Goal: Information Seeking & Learning: Learn about a topic

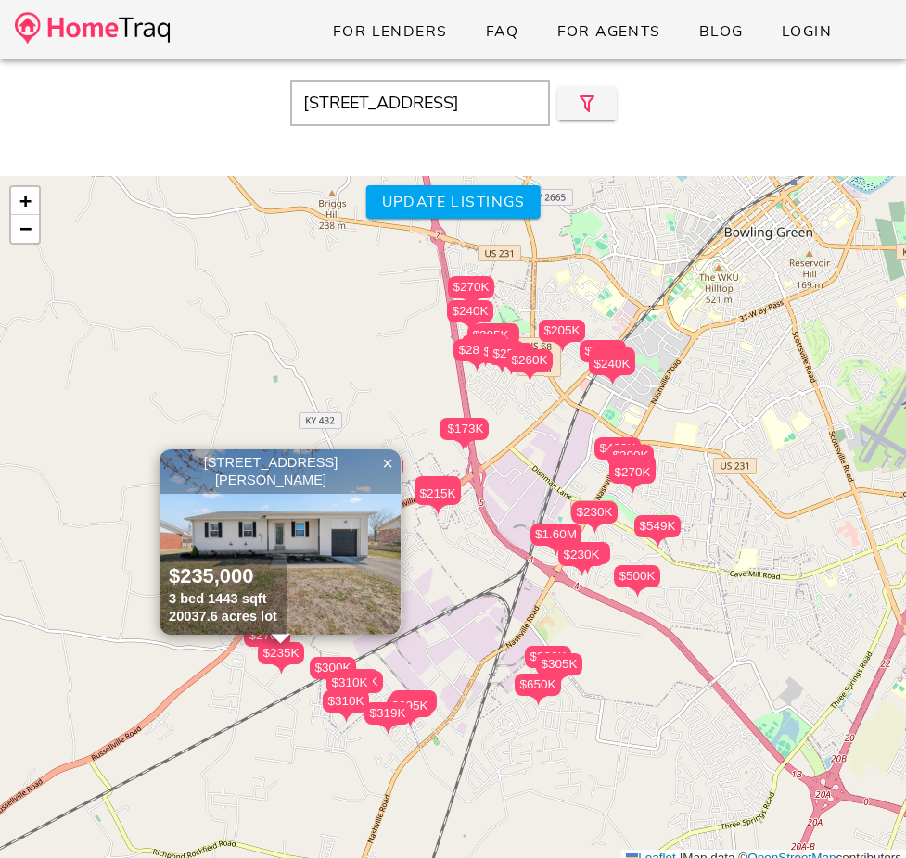
click at [483, 104] on input "4401 Maple Ln, Bowling Green, KY, 42101" at bounding box center [420, 103] width 260 height 46
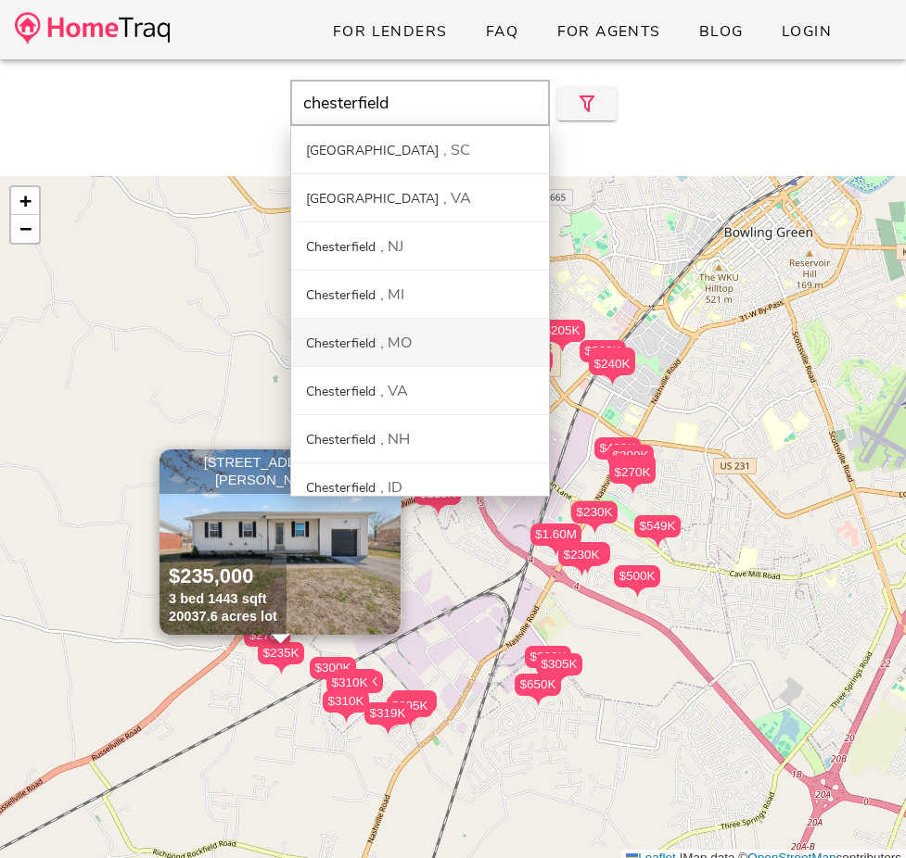
click at [408, 359] on div "Chesterfield MO" at bounding box center [420, 343] width 258 height 48
type input "Chesterfield, MO"
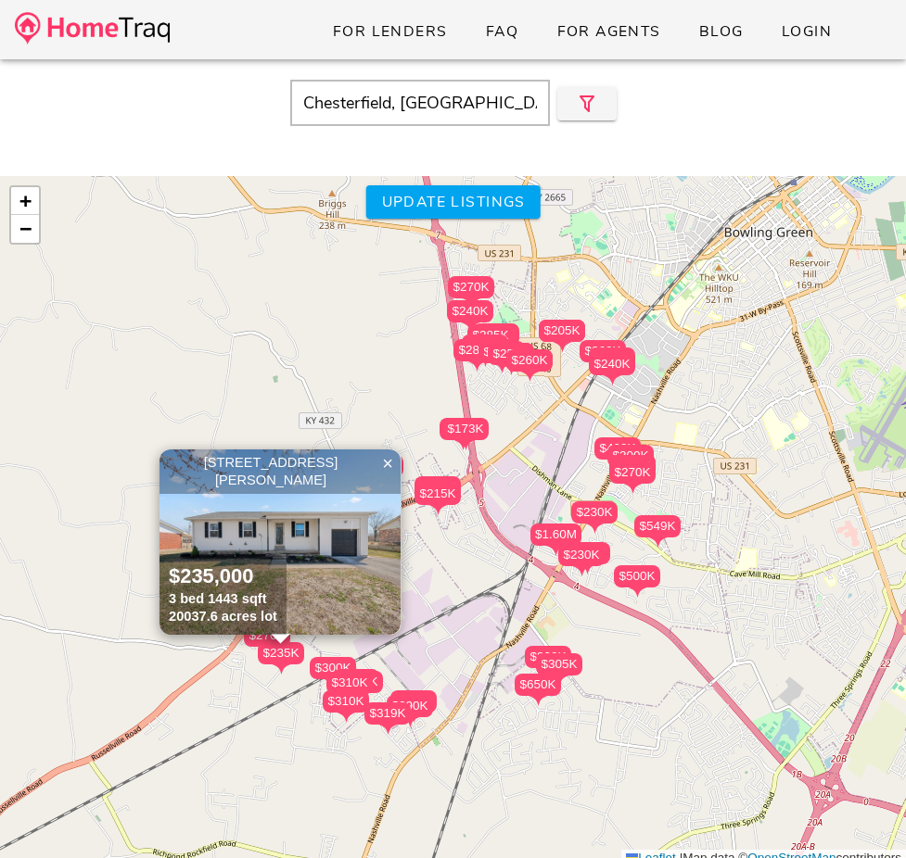
click at [458, 108] on input "Chesterfield, MO" at bounding box center [420, 103] width 260 height 46
click at [147, 26] on img at bounding box center [92, 28] width 155 height 32
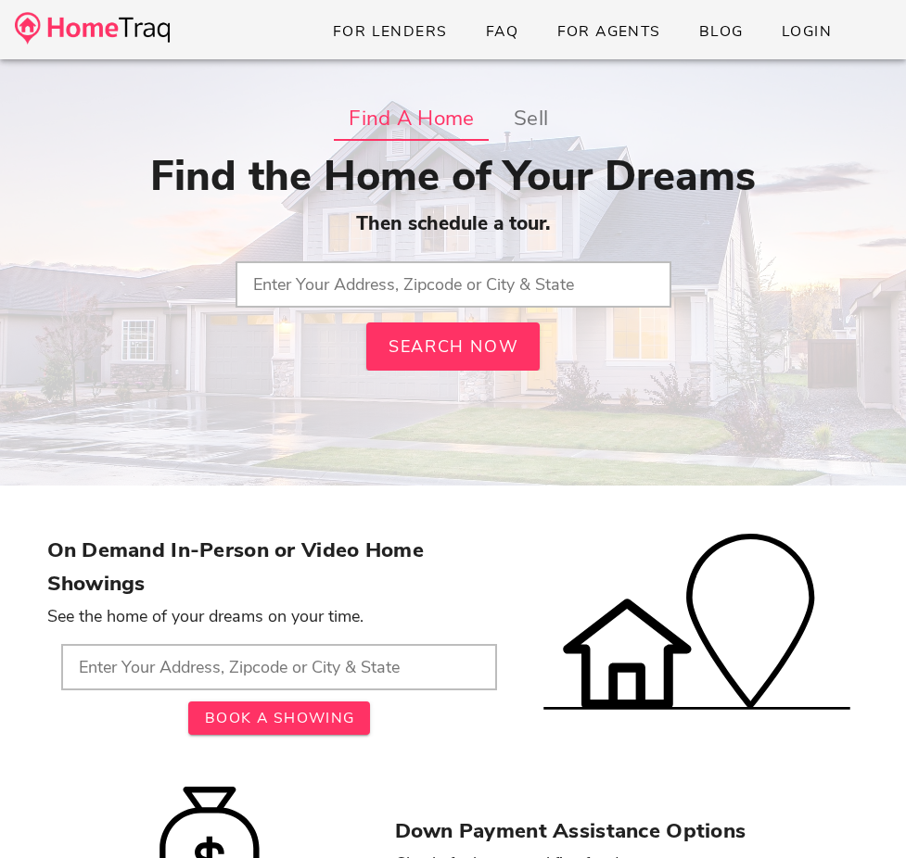
click at [368, 276] on input "text" at bounding box center [453, 284] width 436 height 46
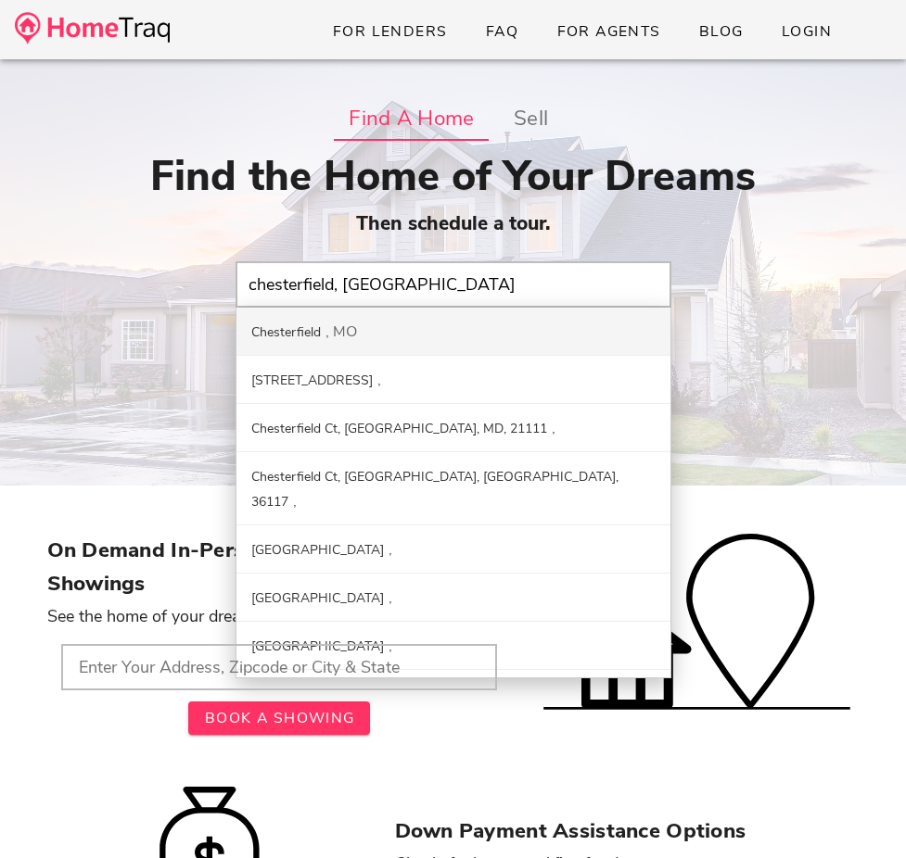
click at [348, 318] on div "Chesterfield MO" at bounding box center [453, 332] width 434 height 48
type input "Chesterfield, MO"
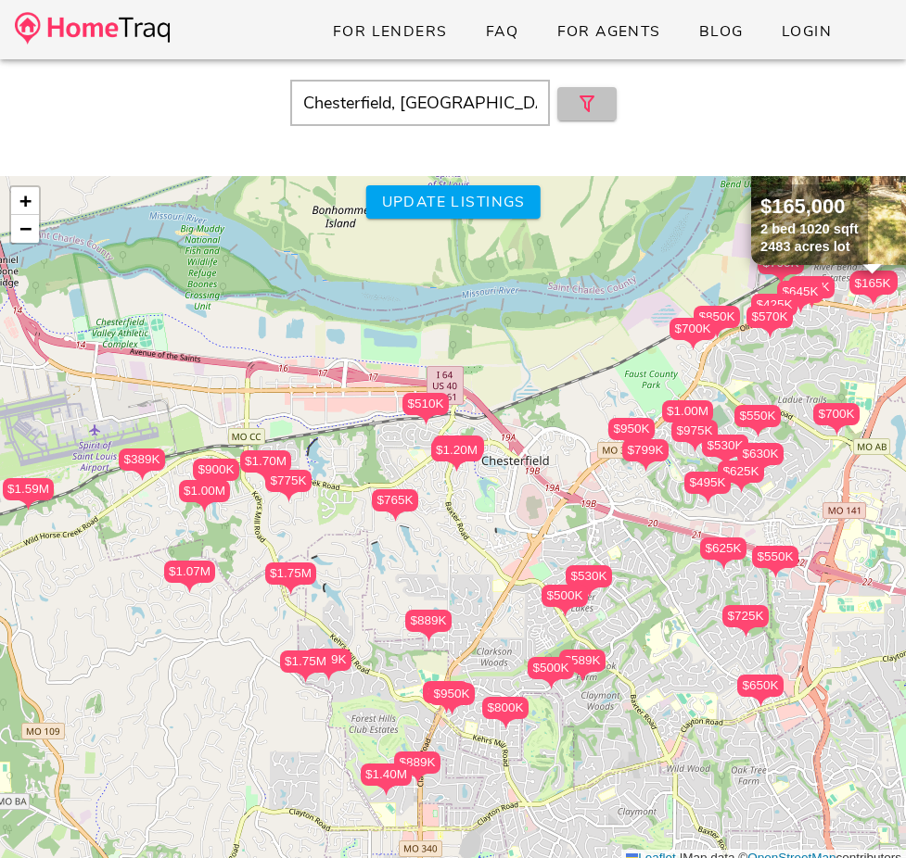
click at [578, 96] on icon "button" at bounding box center [587, 104] width 22 height 22
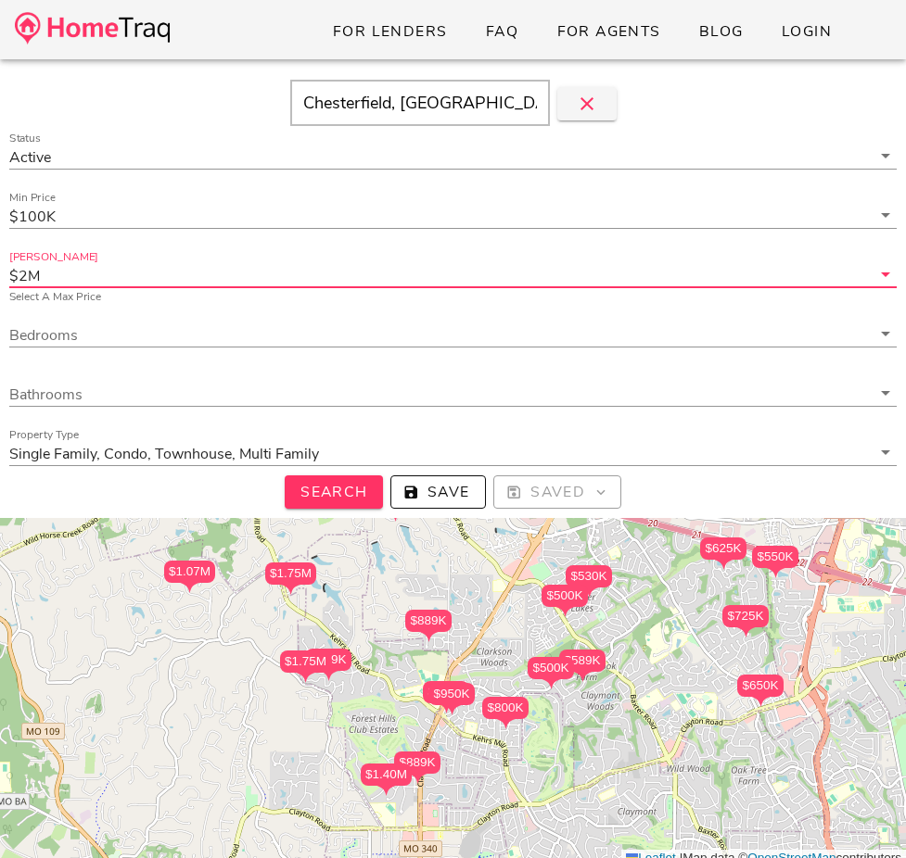
click at [370, 277] on input "Max Price" at bounding box center [457, 275] width 827 height 24
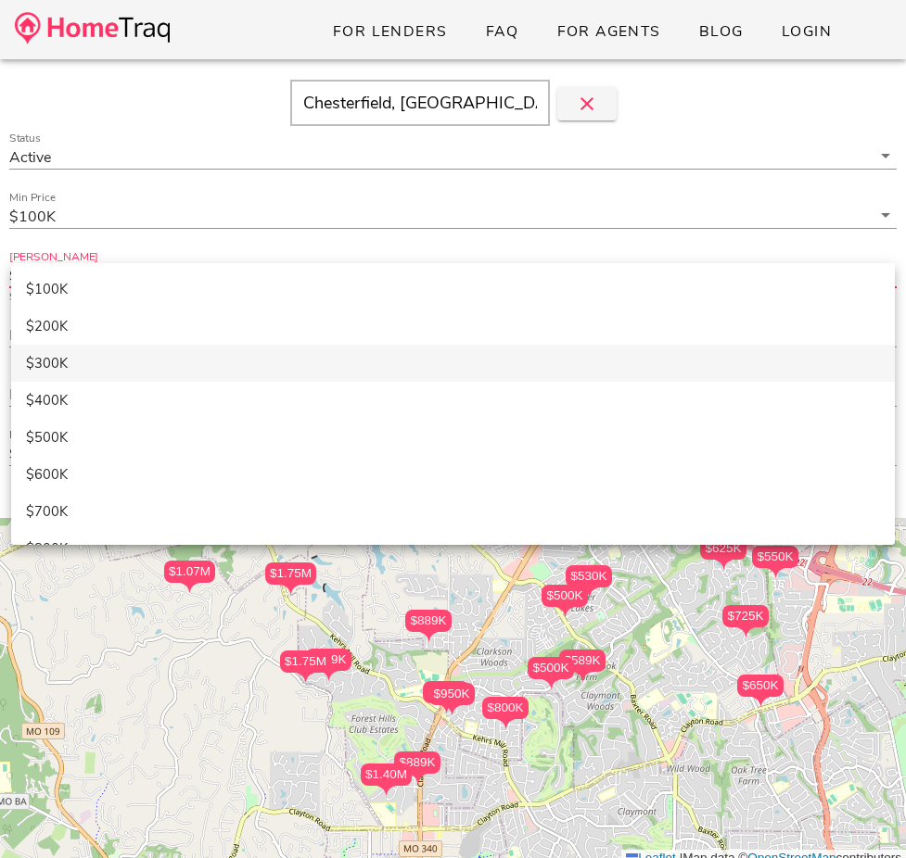
click at [356, 349] on div "$300K" at bounding box center [453, 364] width 854 height 32
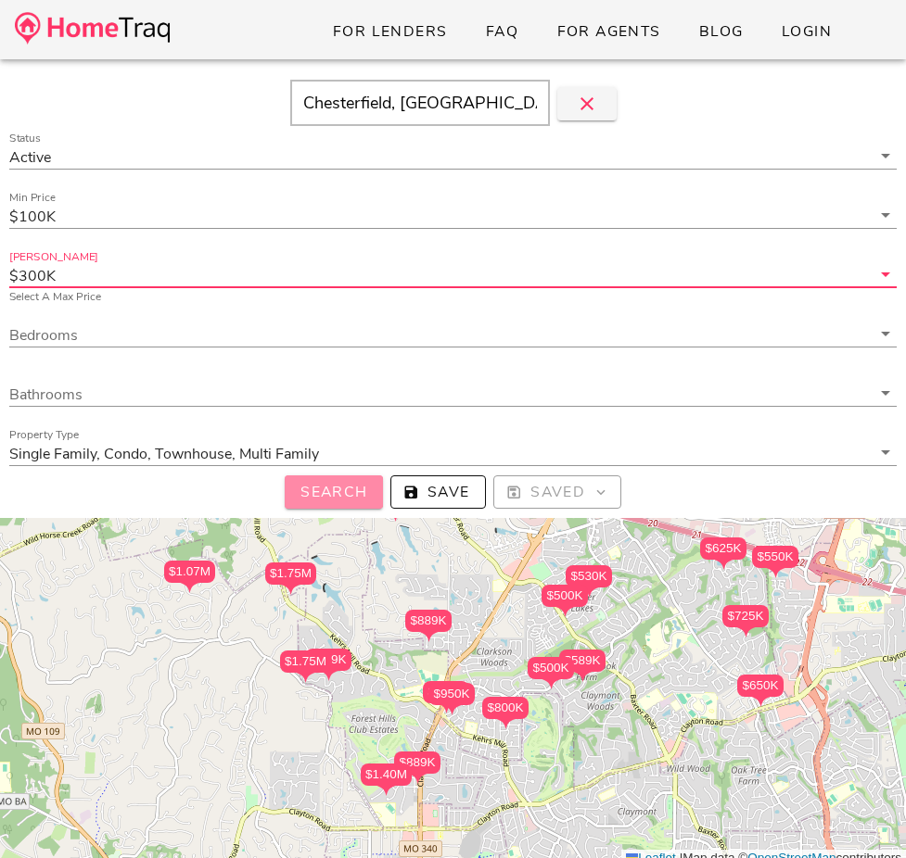
click at [353, 486] on span "Search" at bounding box center [333, 492] width 69 height 20
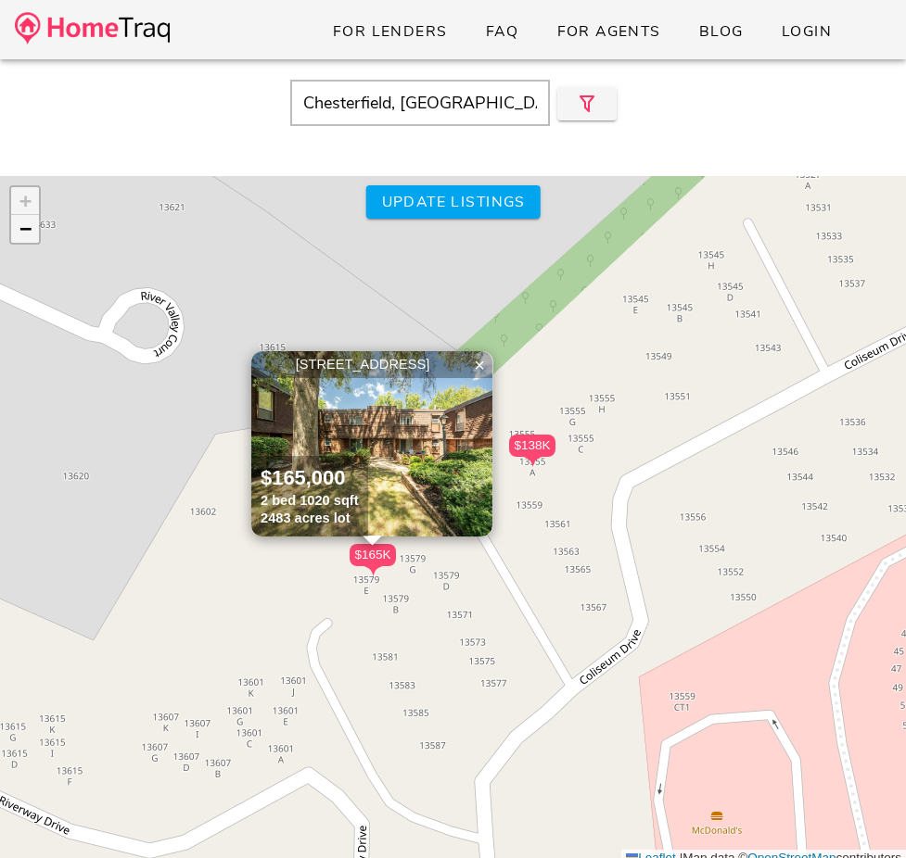
click at [23, 228] on span "−" at bounding box center [25, 228] width 12 height 23
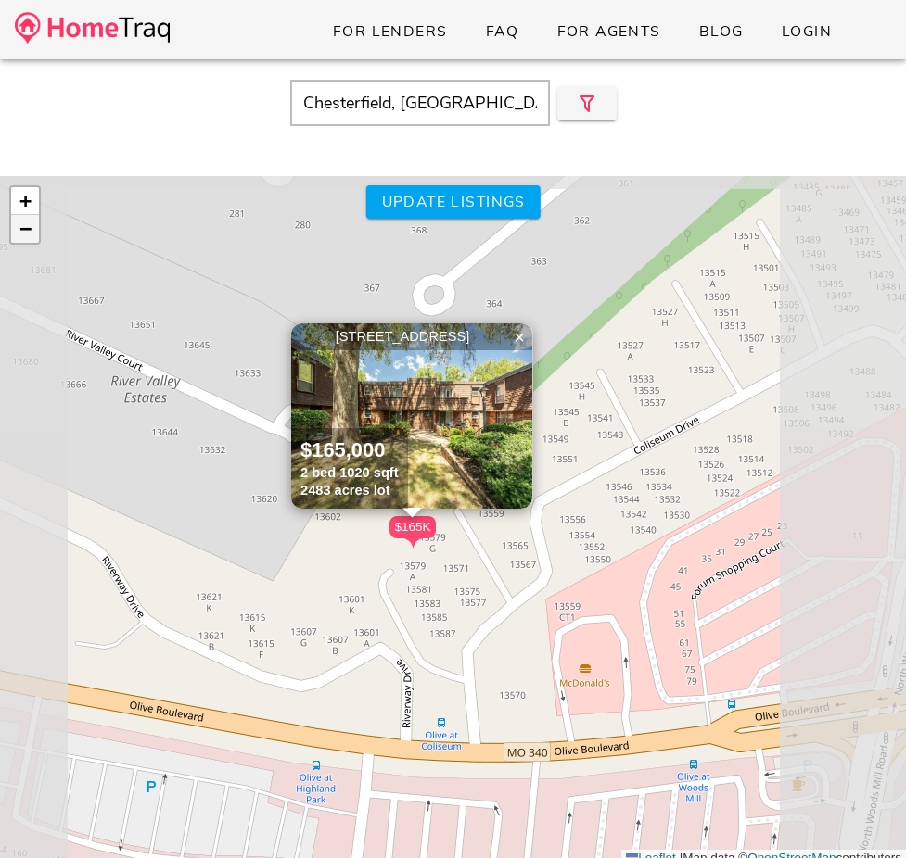
click at [23, 228] on span "−" at bounding box center [25, 228] width 12 height 23
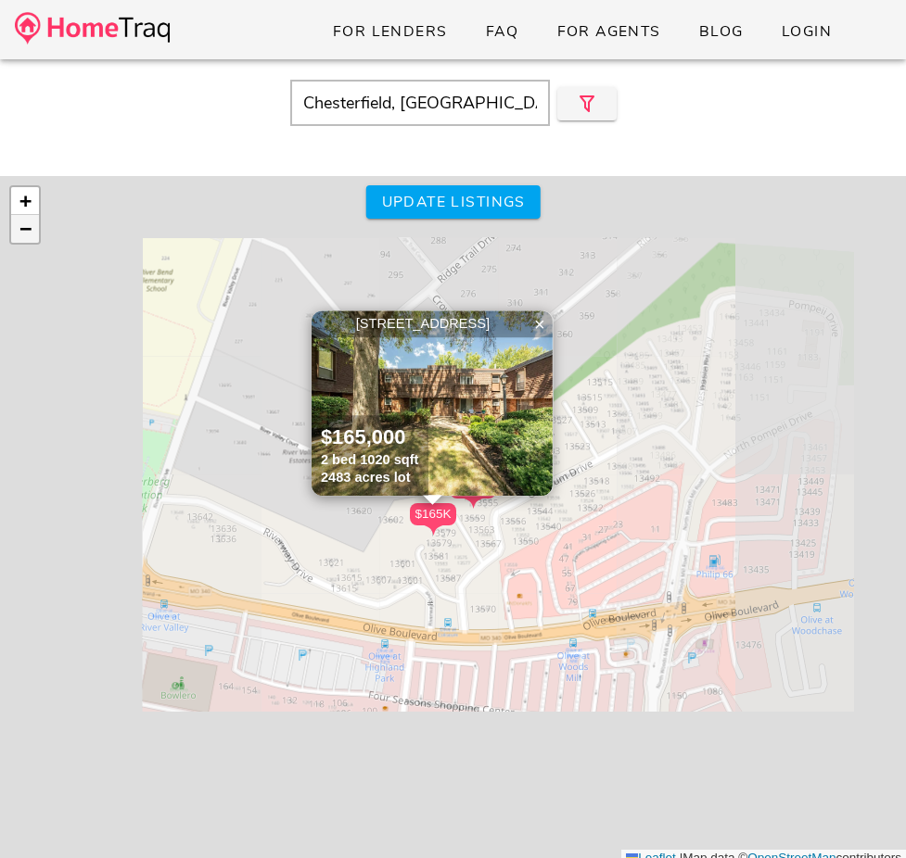
click at [23, 228] on span "−" at bounding box center [25, 228] width 12 height 23
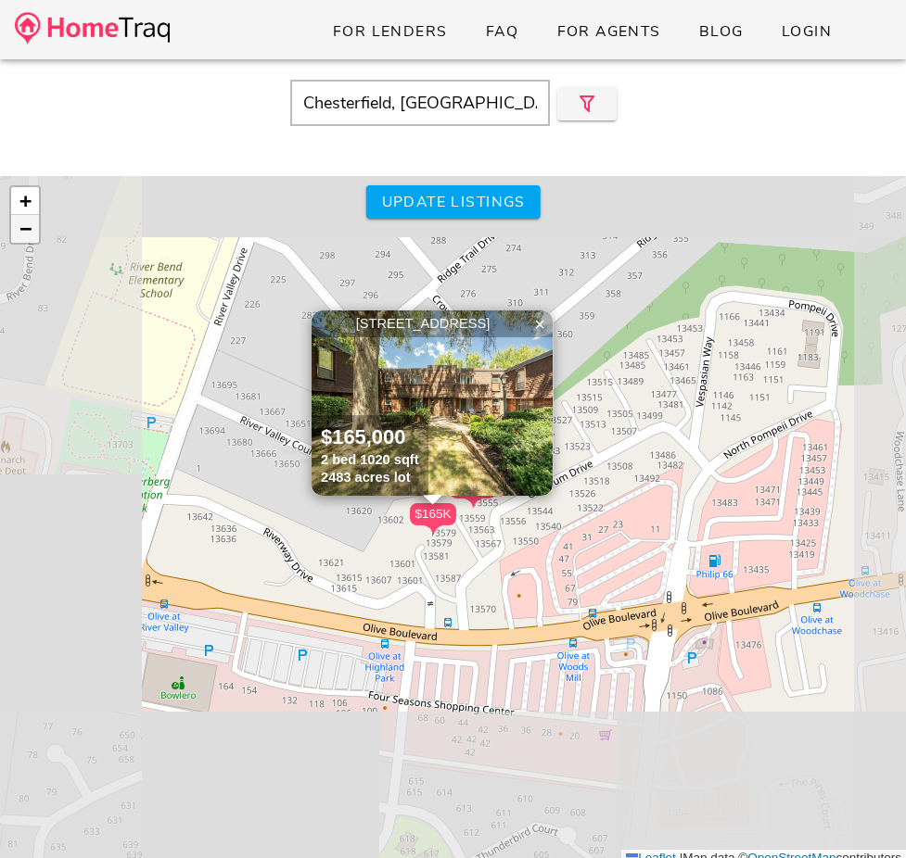
click at [23, 228] on span "−" at bounding box center [25, 228] width 12 height 23
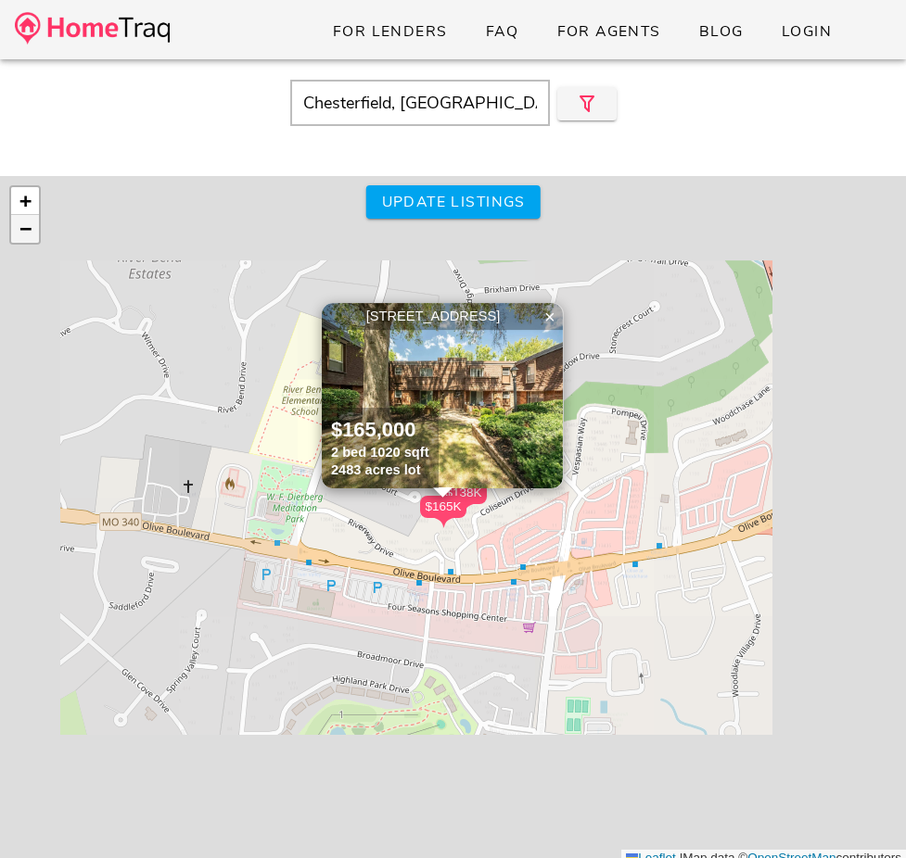
click at [23, 228] on span "−" at bounding box center [25, 228] width 12 height 23
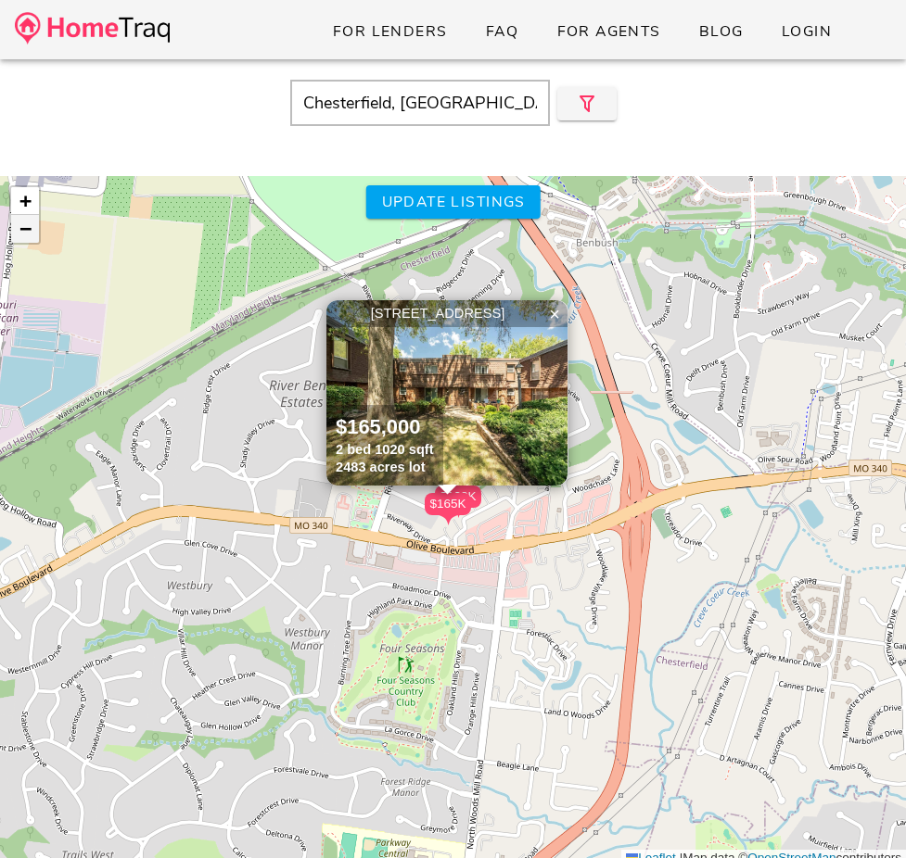
click at [25, 231] on span "−" at bounding box center [25, 228] width 12 height 23
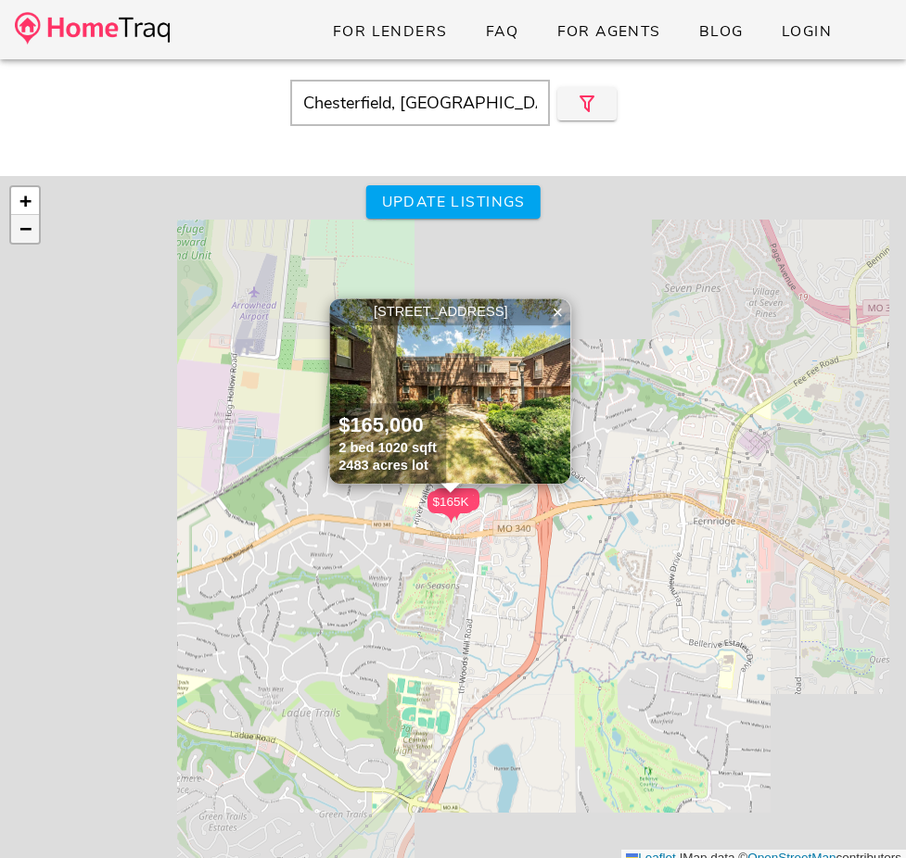
click at [25, 231] on span "−" at bounding box center [25, 228] width 12 height 23
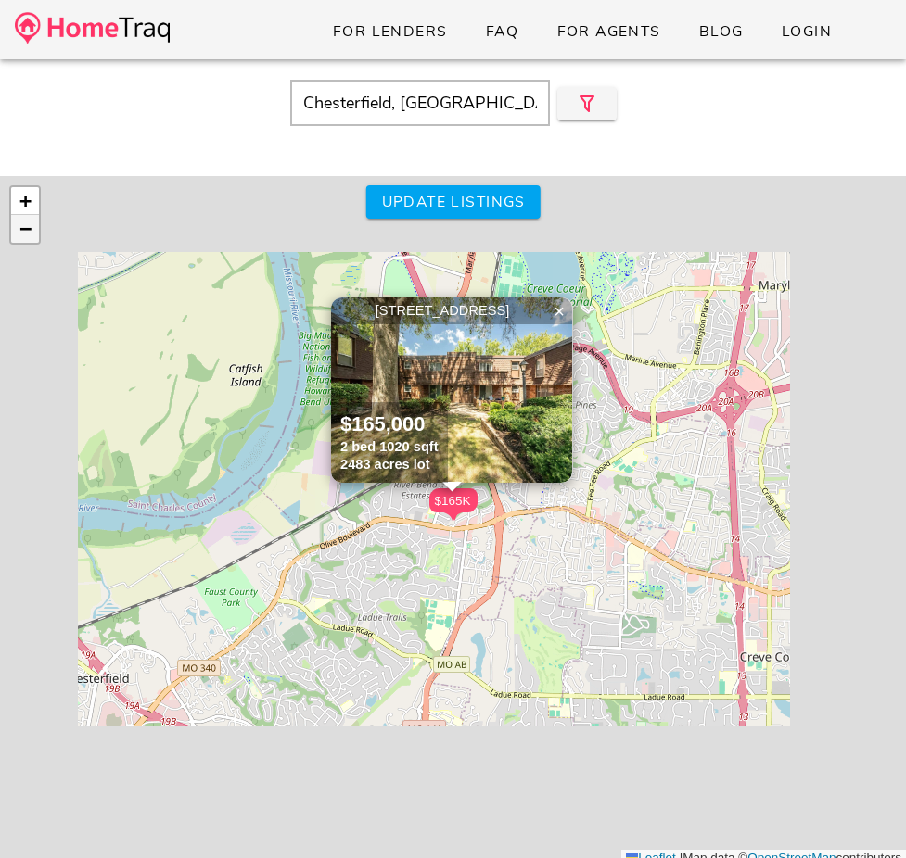
click at [25, 231] on span "−" at bounding box center [25, 228] width 12 height 23
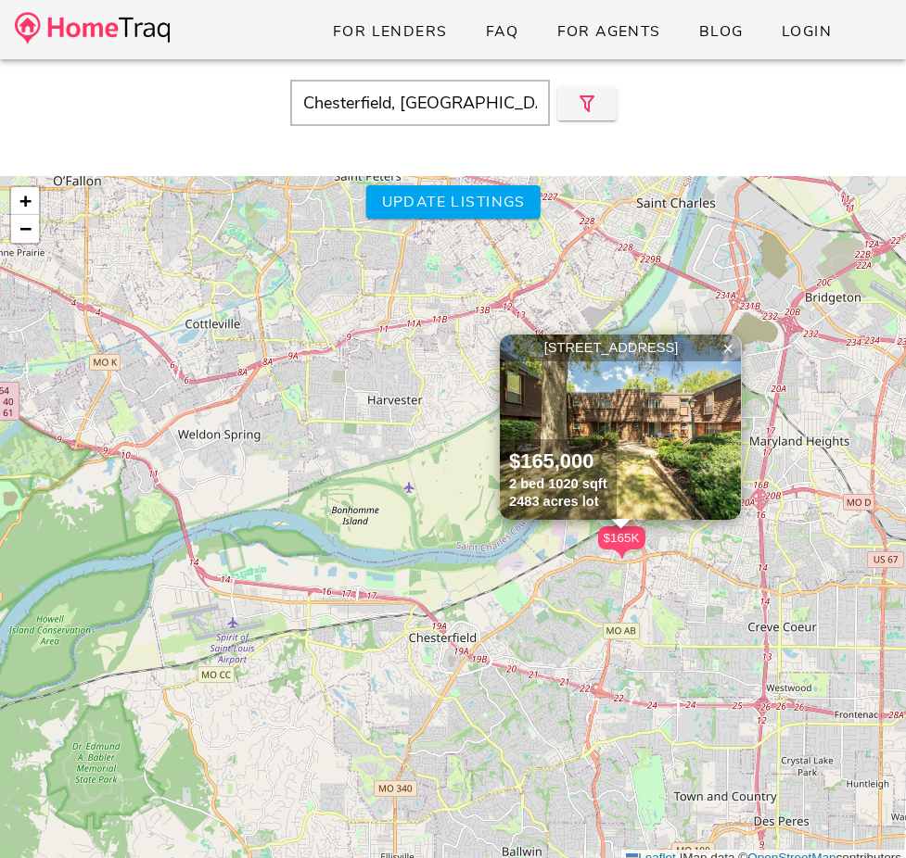
drag, startPoint x: 187, startPoint y: 359, endPoint x: 356, endPoint y: 397, distance: 173.0
click at [356, 397] on div "$138K $165K 13579 Coliseum Drive G, Chesterfield MO 63017 $165,000 2 bed 1020 s…" at bounding box center [453, 522] width 906 height 692
click at [468, 224] on div "$138K $165K 13579 Coliseum Drive G, Chesterfield MO 63017 $165,000 2 bed 1020 s…" at bounding box center [453, 522] width 906 height 692
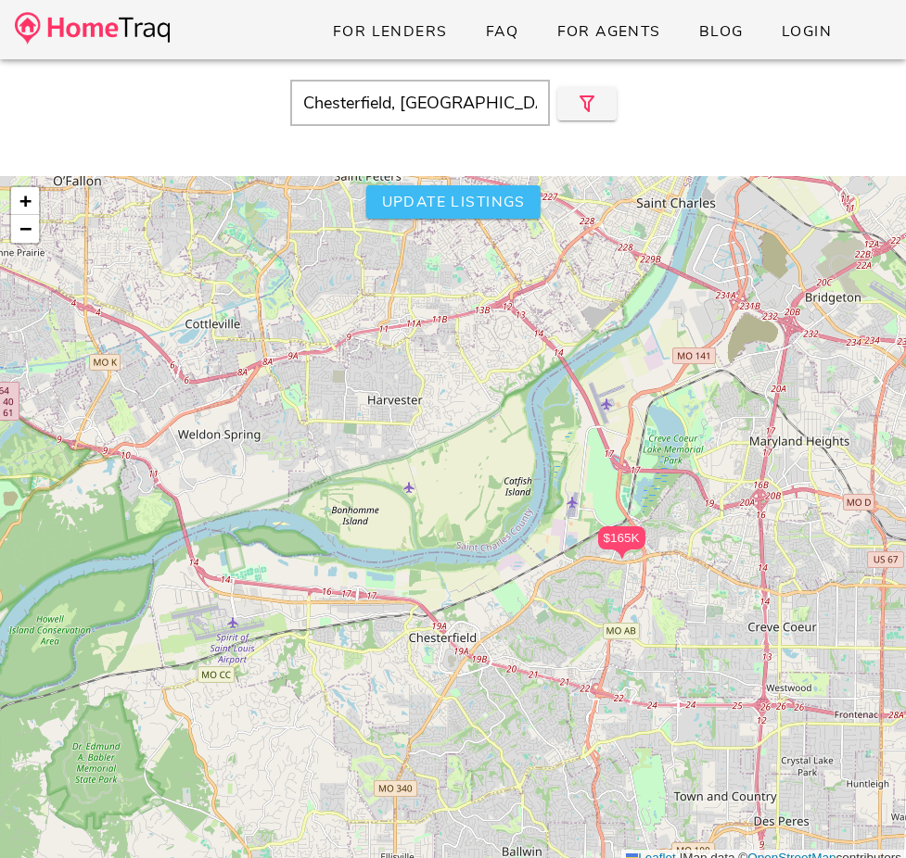
click at [473, 202] on span "Update listings" at bounding box center [452, 202] width 145 height 20
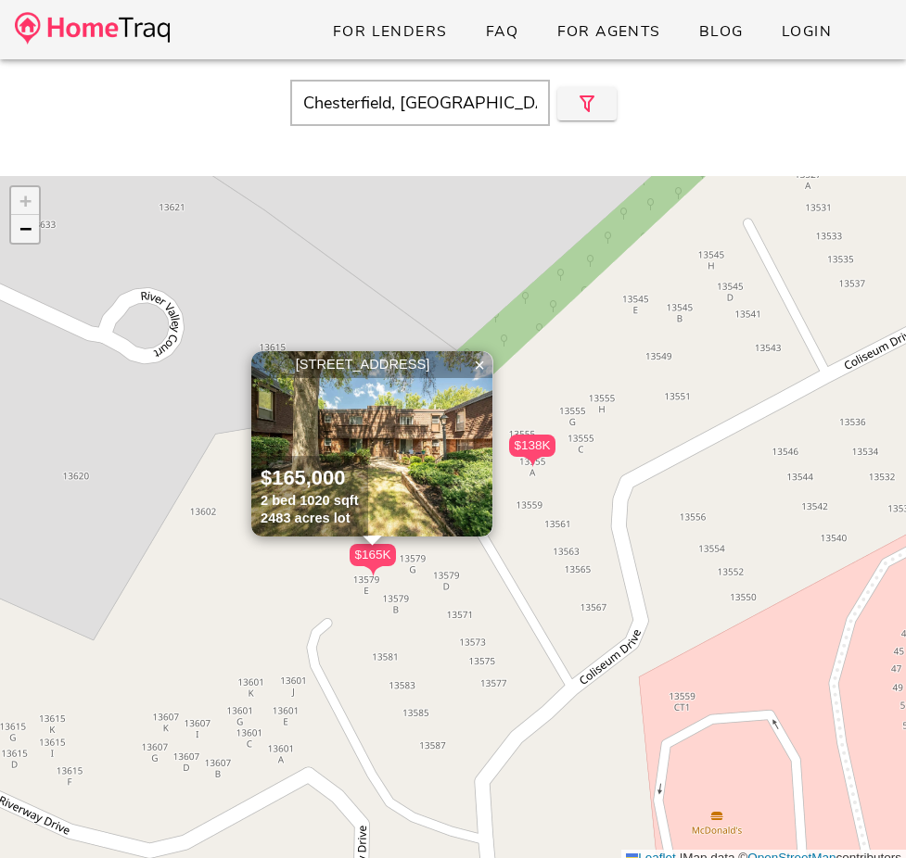
click at [24, 229] on span "−" at bounding box center [25, 228] width 12 height 23
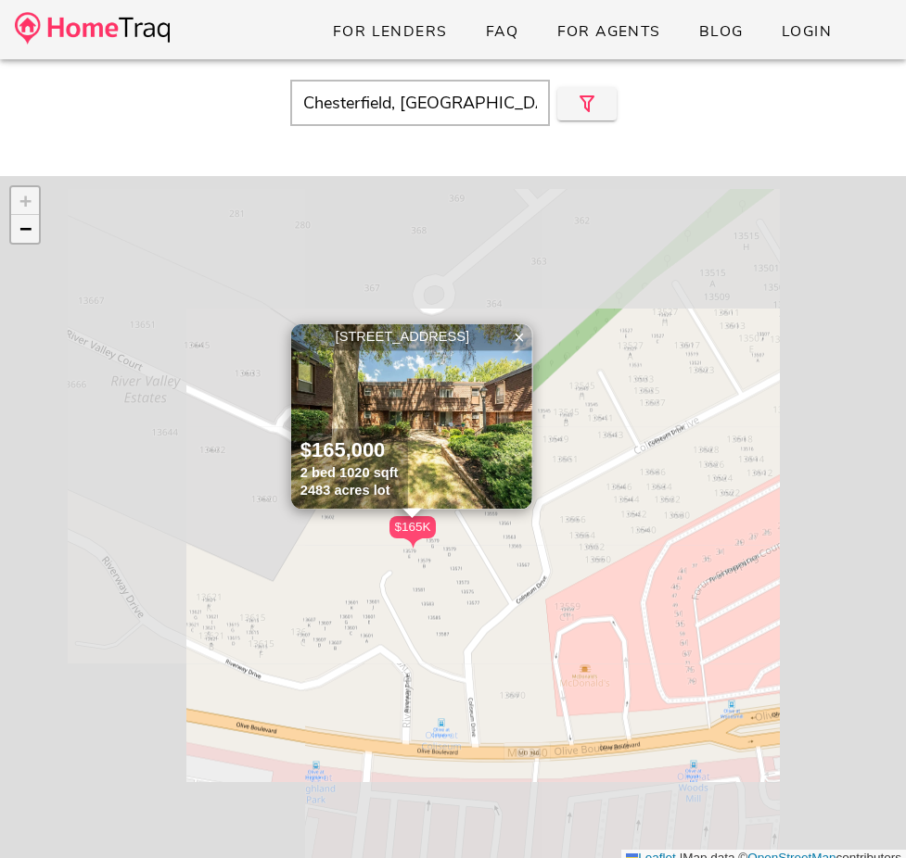
click at [24, 229] on span "−" at bounding box center [25, 228] width 12 height 23
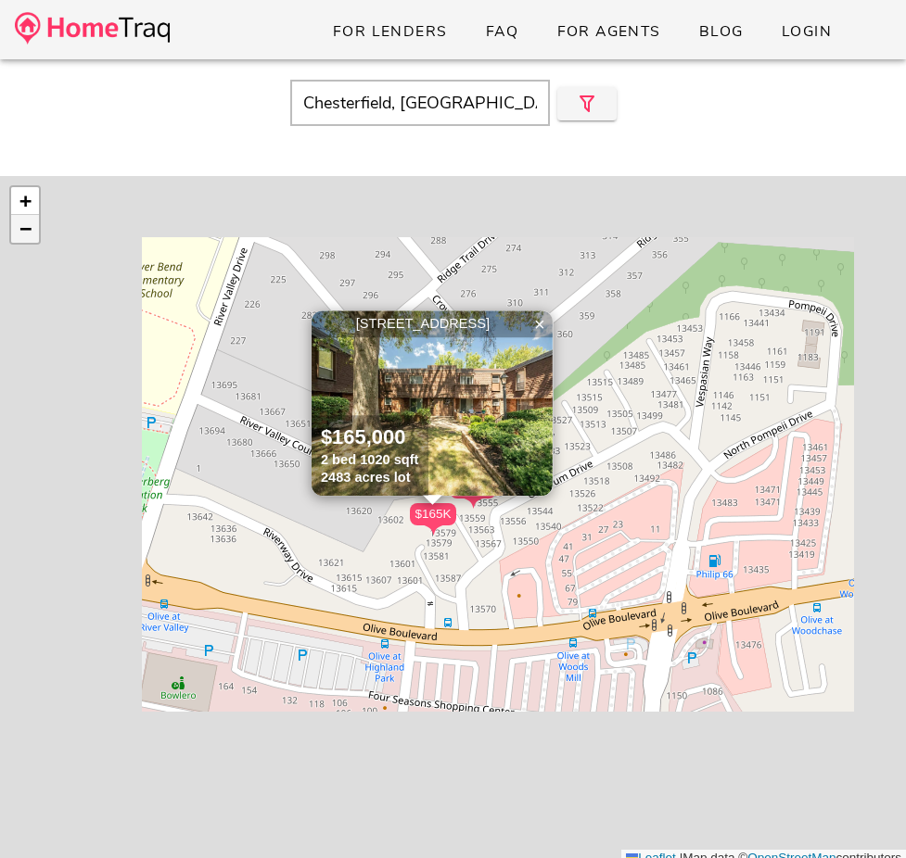
click at [24, 229] on span "−" at bounding box center [25, 228] width 12 height 23
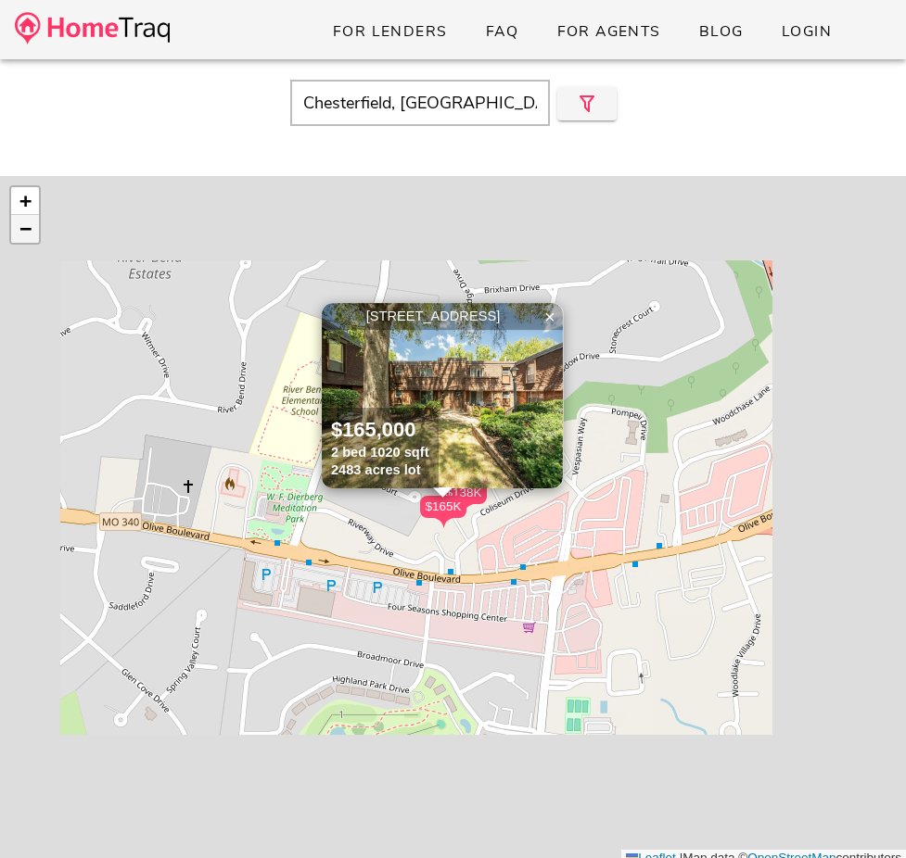
click at [24, 229] on span "−" at bounding box center [25, 228] width 12 height 23
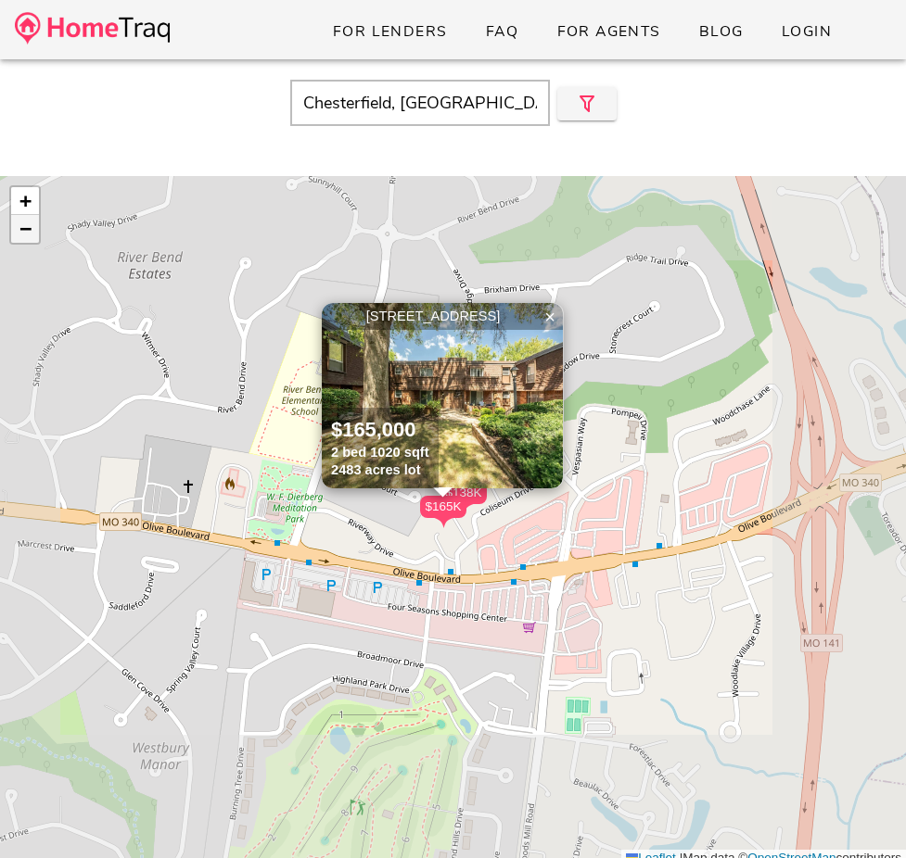
click at [24, 229] on span "−" at bounding box center [25, 228] width 12 height 23
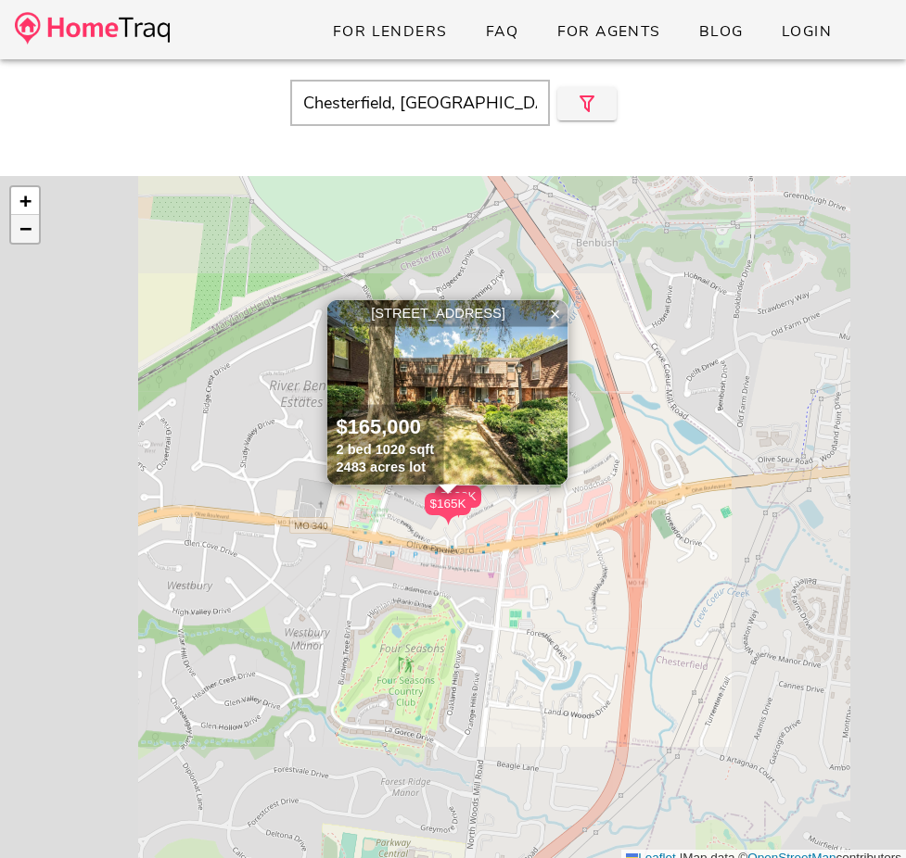
click at [24, 229] on span "−" at bounding box center [25, 228] width 12 height 23
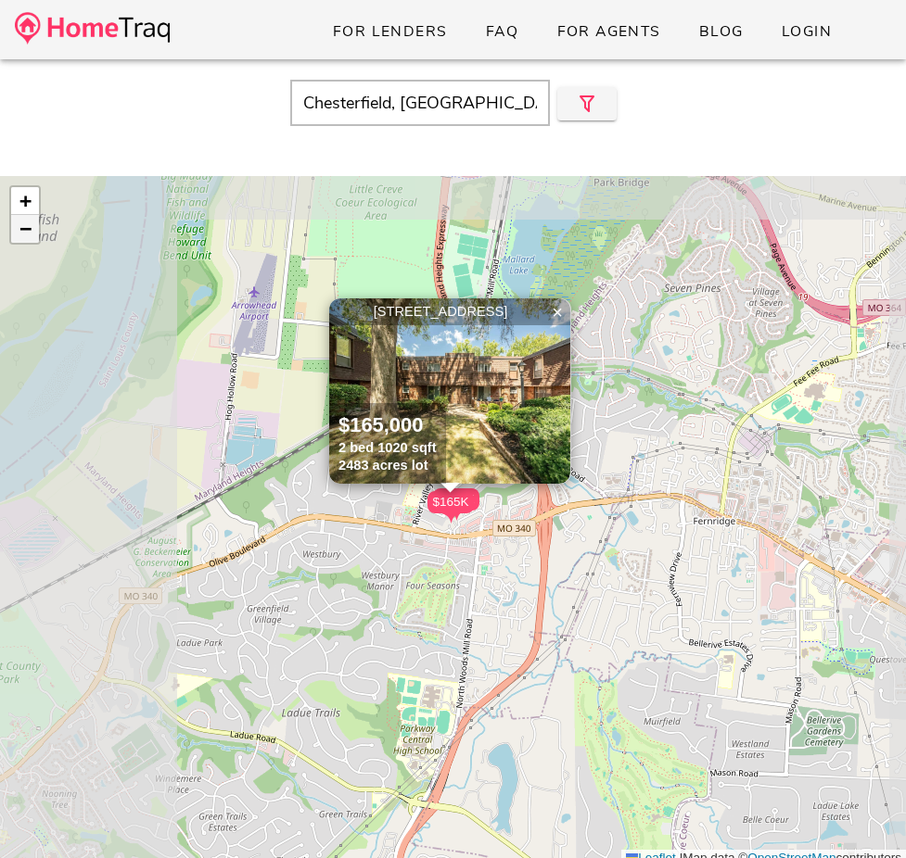
click at [24, 229] on span "−" at bounding box center [25, 228] width 12 height 23
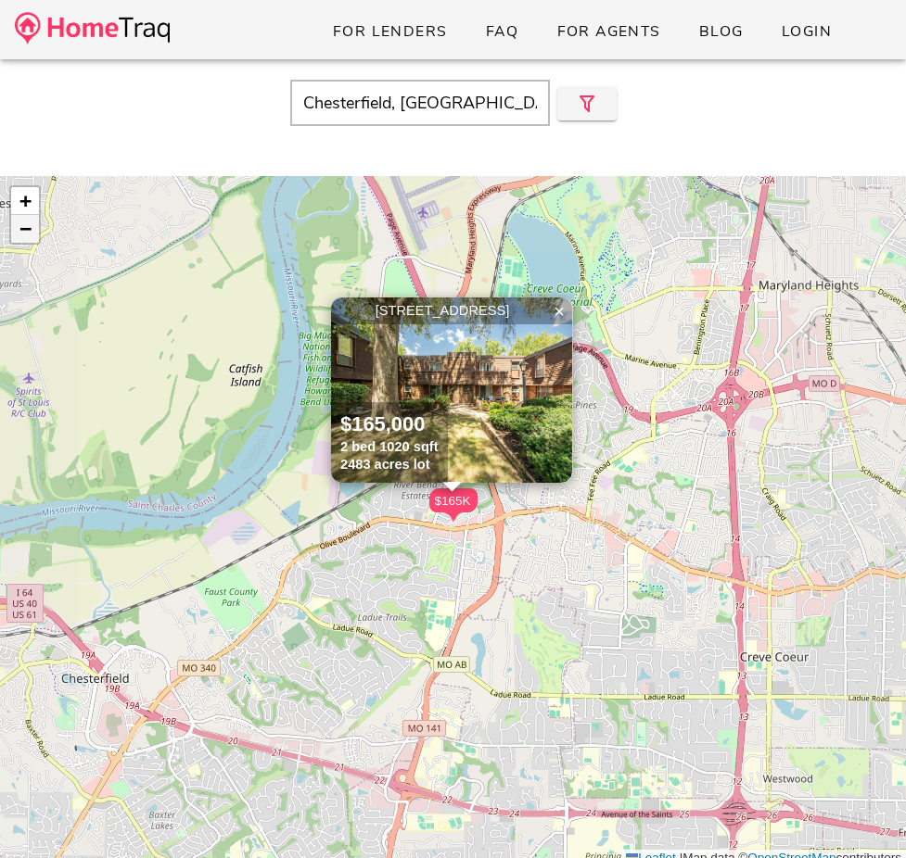
click at [24, 229] on span "−" at bounding box center [25, 228] width 12 height 23
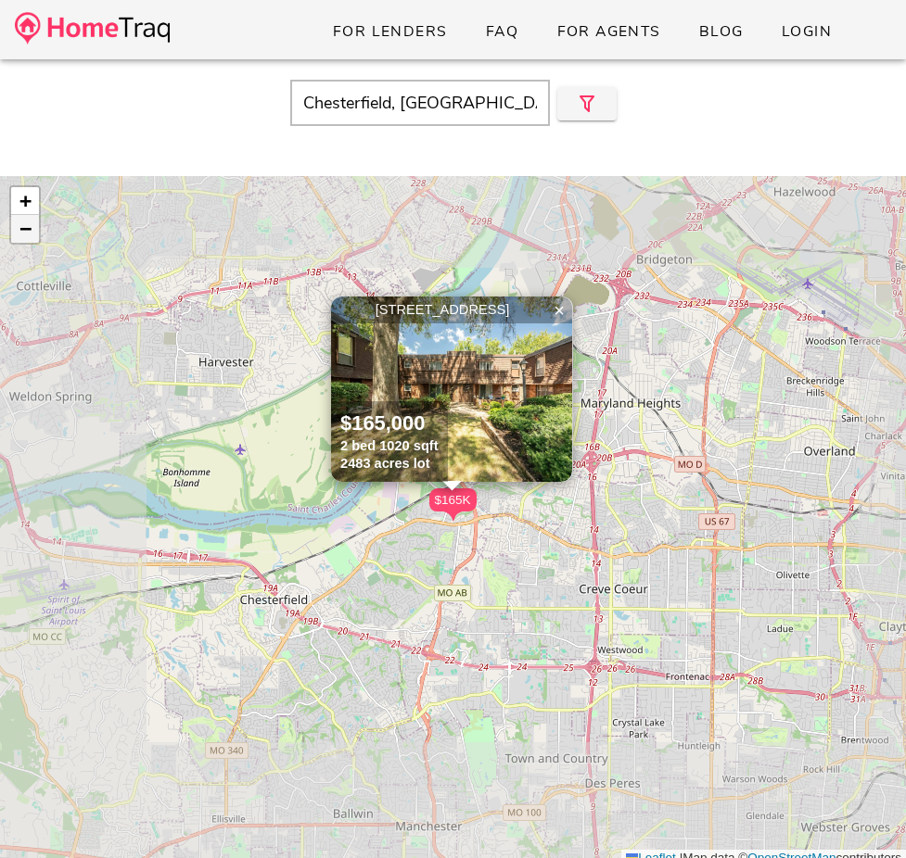
click at [24, 229] on span "−" at bounding box center [25, 228] width 12 height 23
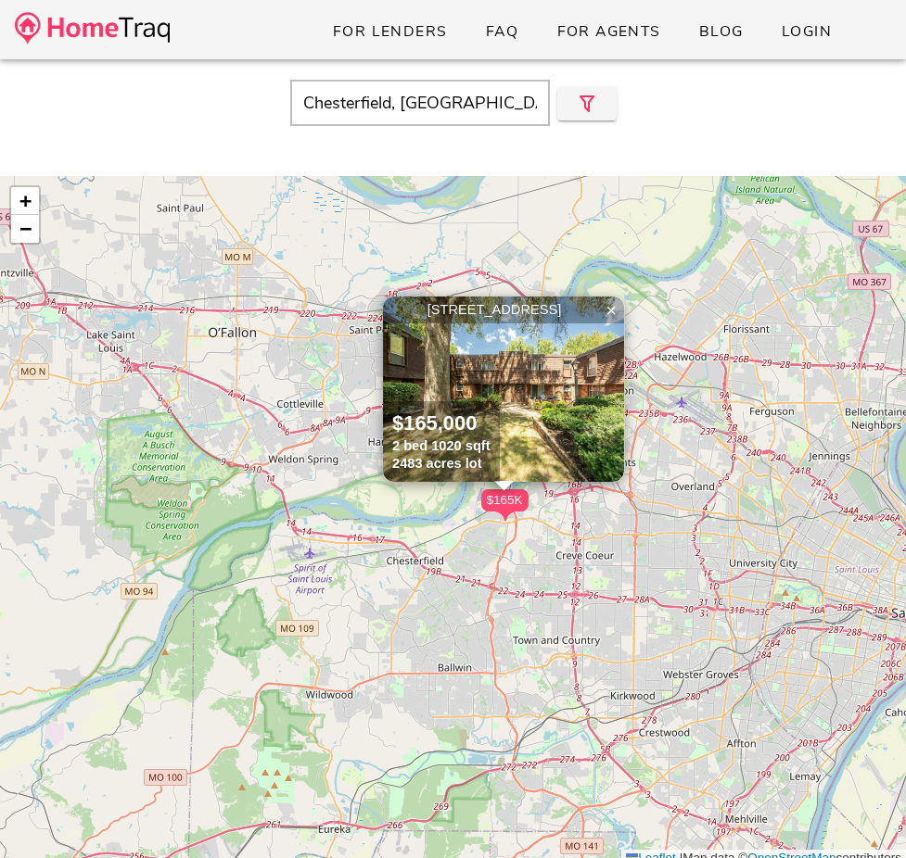
drag, startPoint x: 132, startPoint y: 235, endPoint x: 218, endPoint y: 235, distance: 86.2
click at [218, 235] on div "$138K $165K 13579 Coliseum Drive G, Chesterfield MO 63017 $165,000 2 bed 1020 s…" at bounding box center [453, 522] width 906 height 692
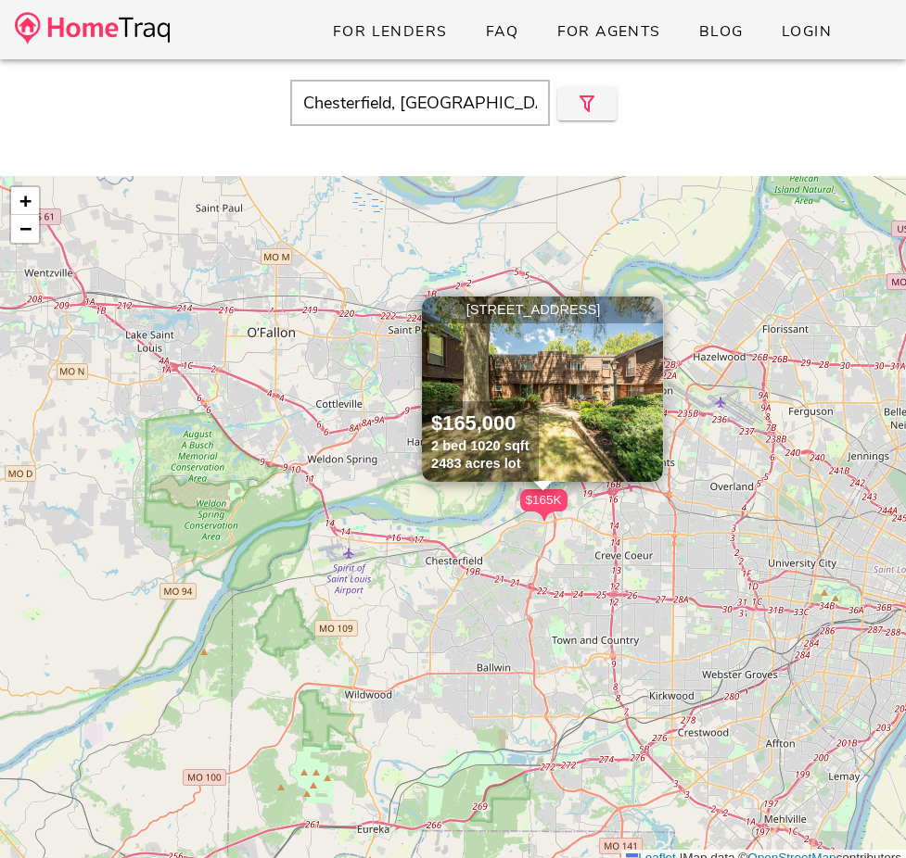
click at [650, 300] on span "×" at bounding box center [649, 310] width 11 height 20
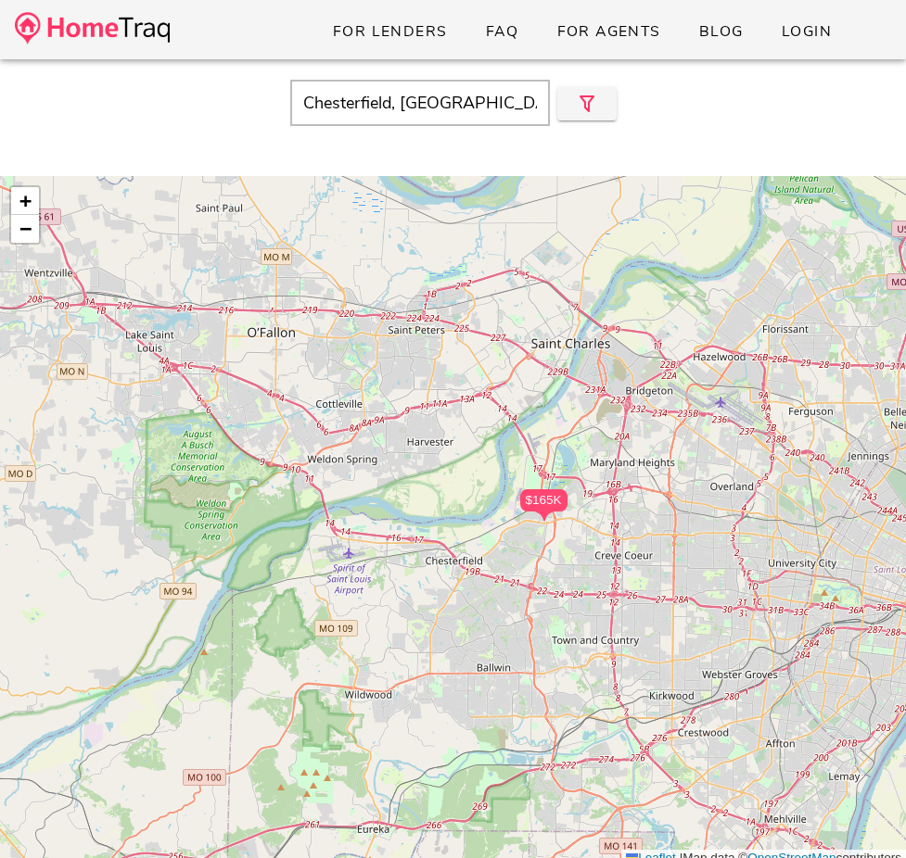
drag, startPoint x: 603, startPoint y: 342, endPoint x: 671, endPoint y: 322, distance: 71.6
click at [671, 322] on div "$138K $165K + − Leaflet | Map data © OpenStreetMap contributors" at bounding box center [453, 522] width 906 height 692
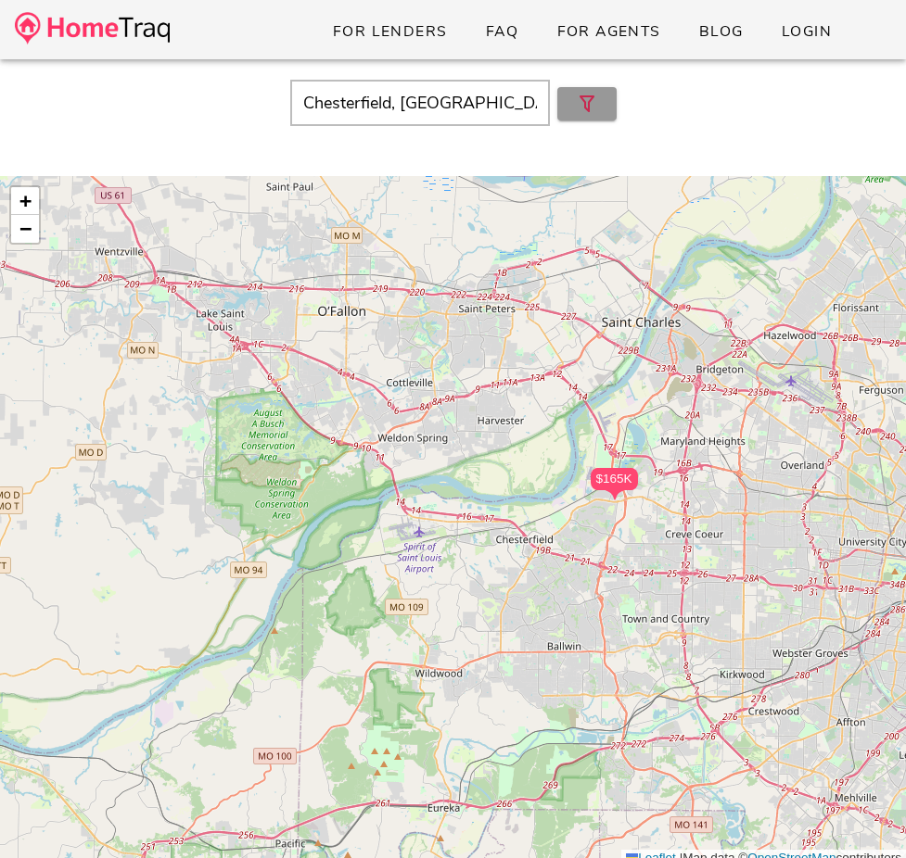
click at [603, 87] on button "button" at bounding box center [586, 103] width 59 height 33
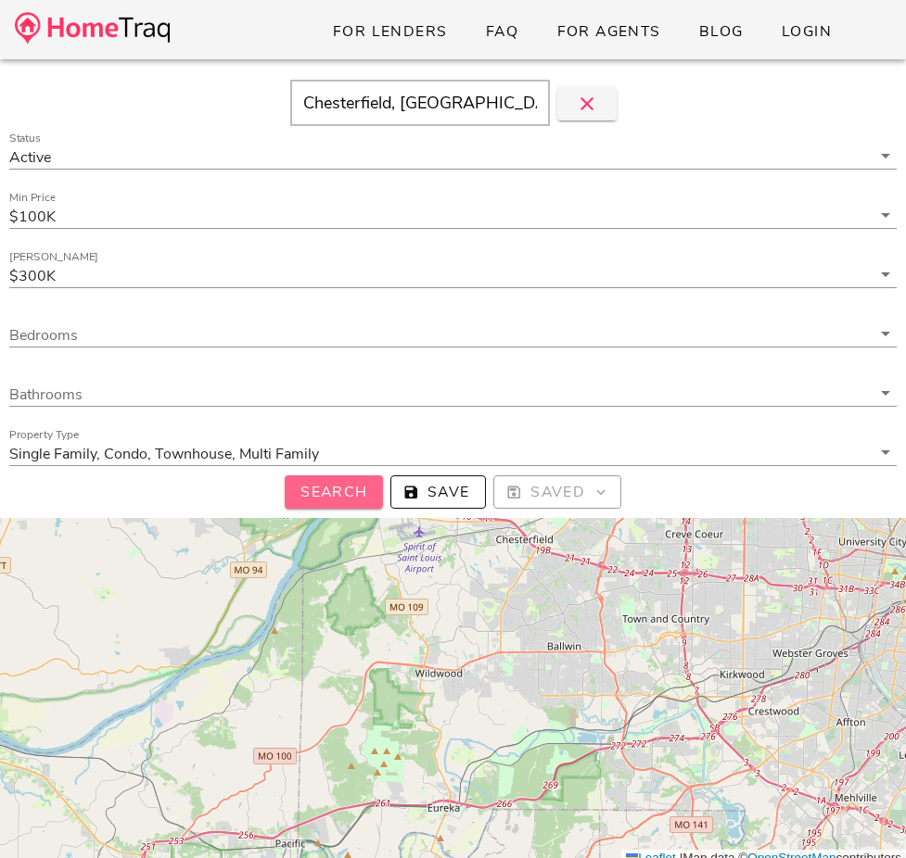
click at [339, 490] on span "Search" at bounding box center [333, 492] width 69 height 20
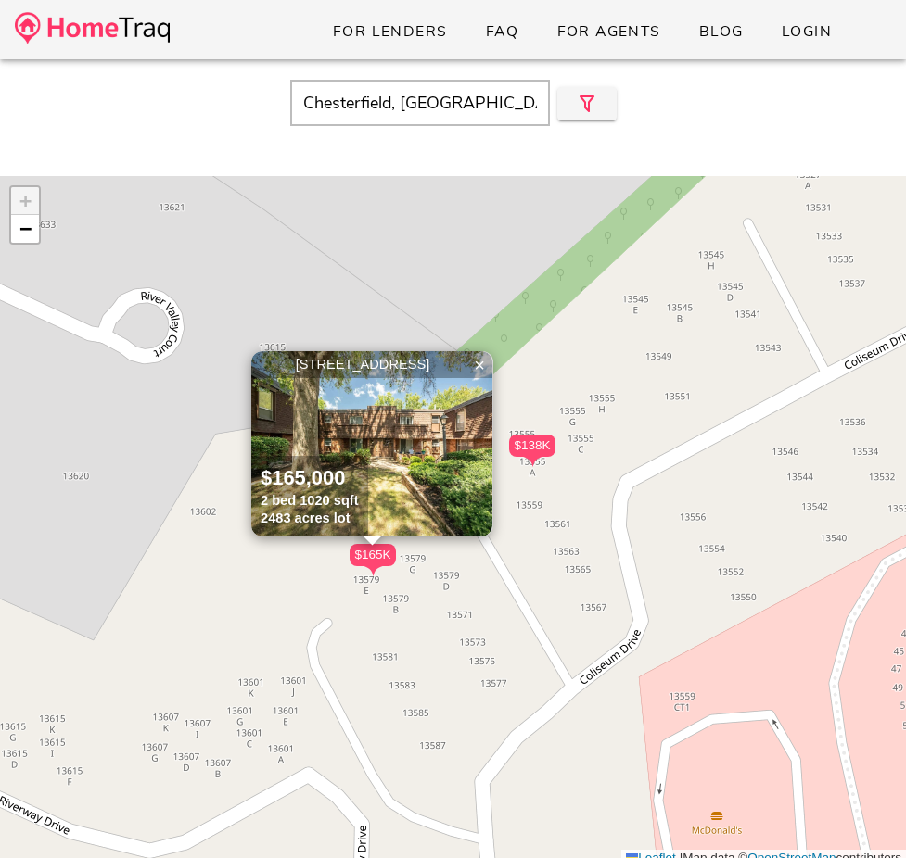
click at [430, 108] on input "Chesterfield, MO" at bounding box center [420, 103] width 260 height 46
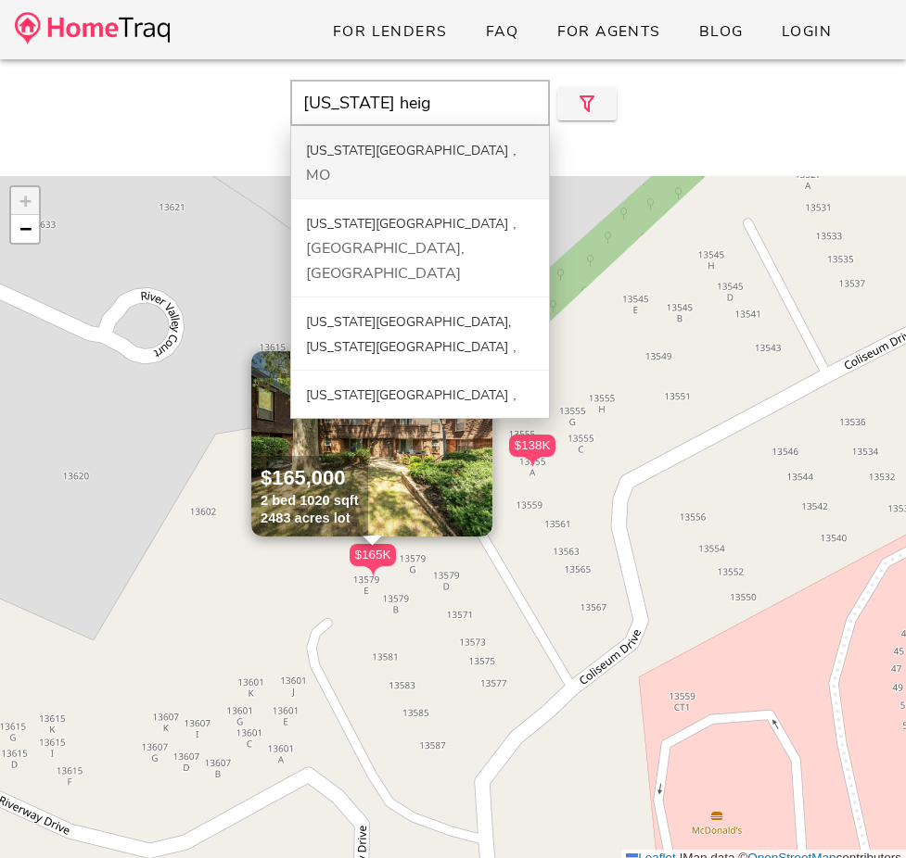
click at [447, 154] on div "Maryland Heights MO" at bounding box center [420, 162] width 258 height 73
type input "Maryland Heights, MO"
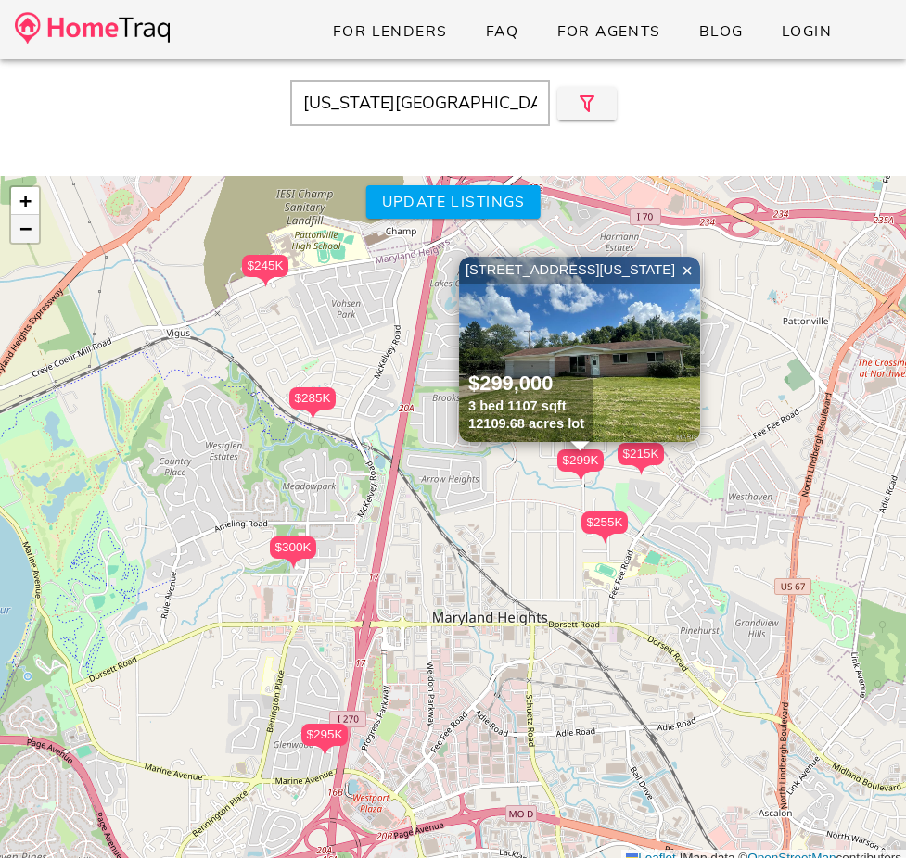
click at [28, 235] on span "−" at bounding box center [25, 228] width 12 height 23
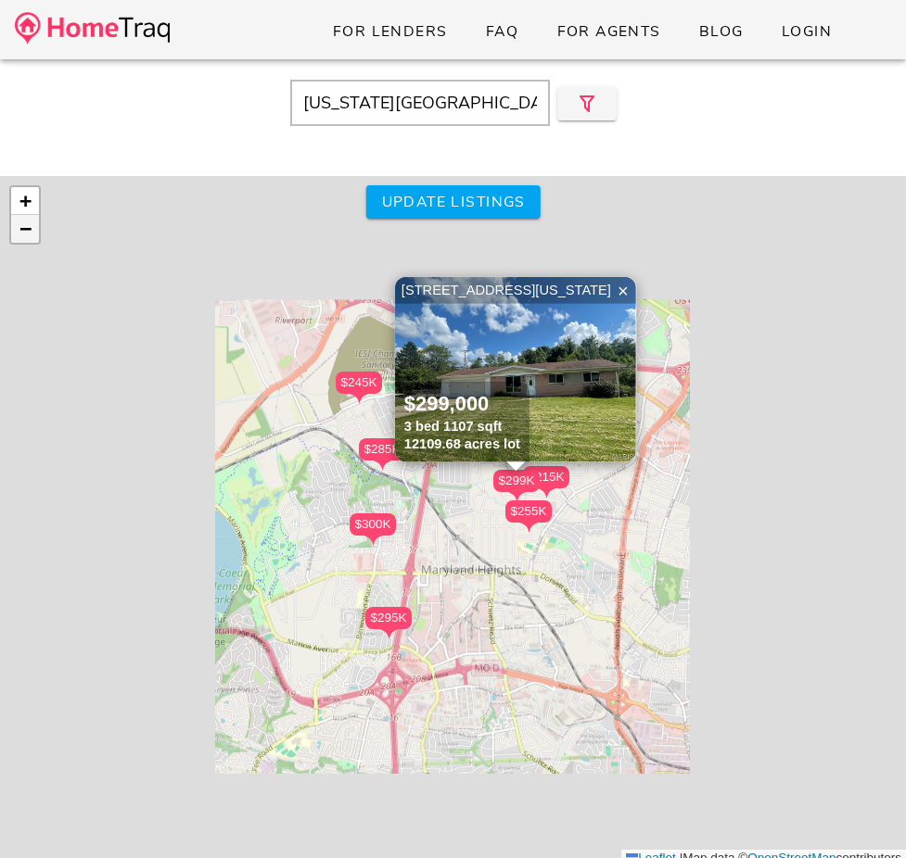
click at [28, 235] on span "−" at bounding box center [25, 228] width 12 height 23
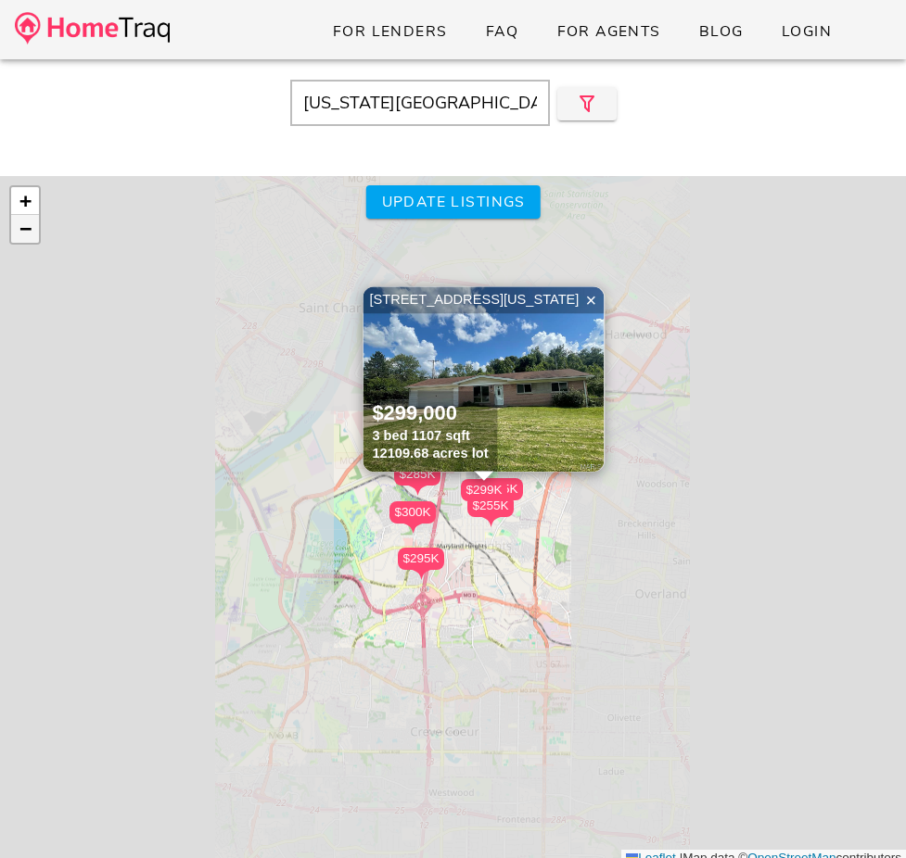
click at [28, 235] on span "−" at bounding box center [25, 228] width 12 height 23
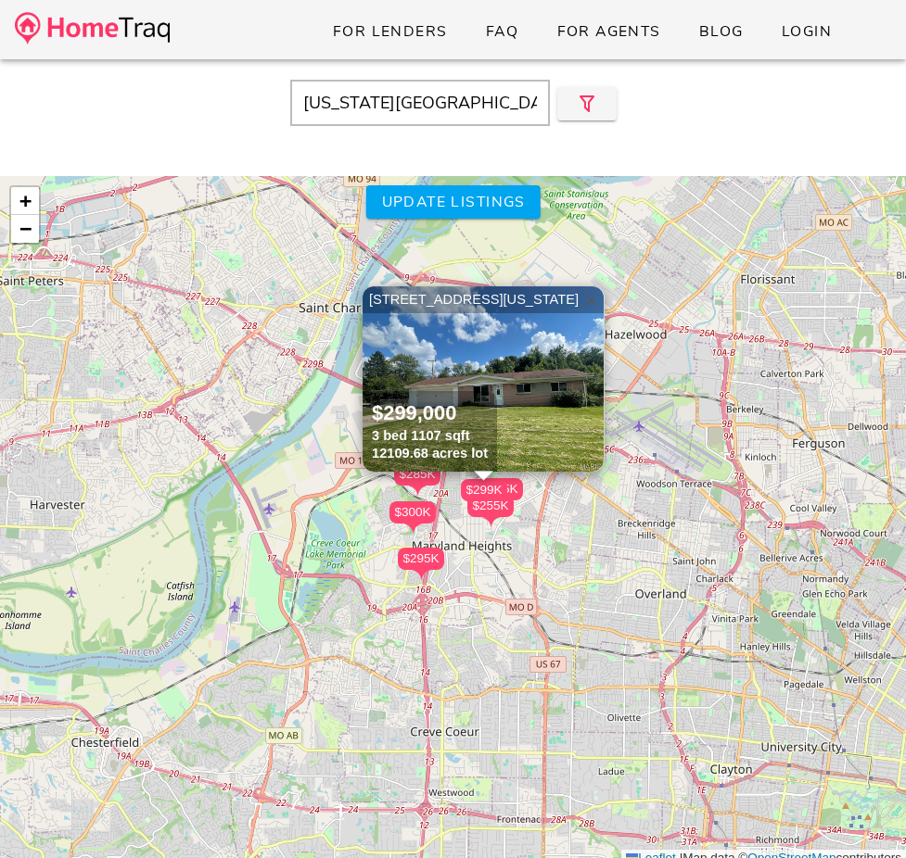
click at [587, 296] on span "×" at bounding box center [590, 300] width 11 height 20
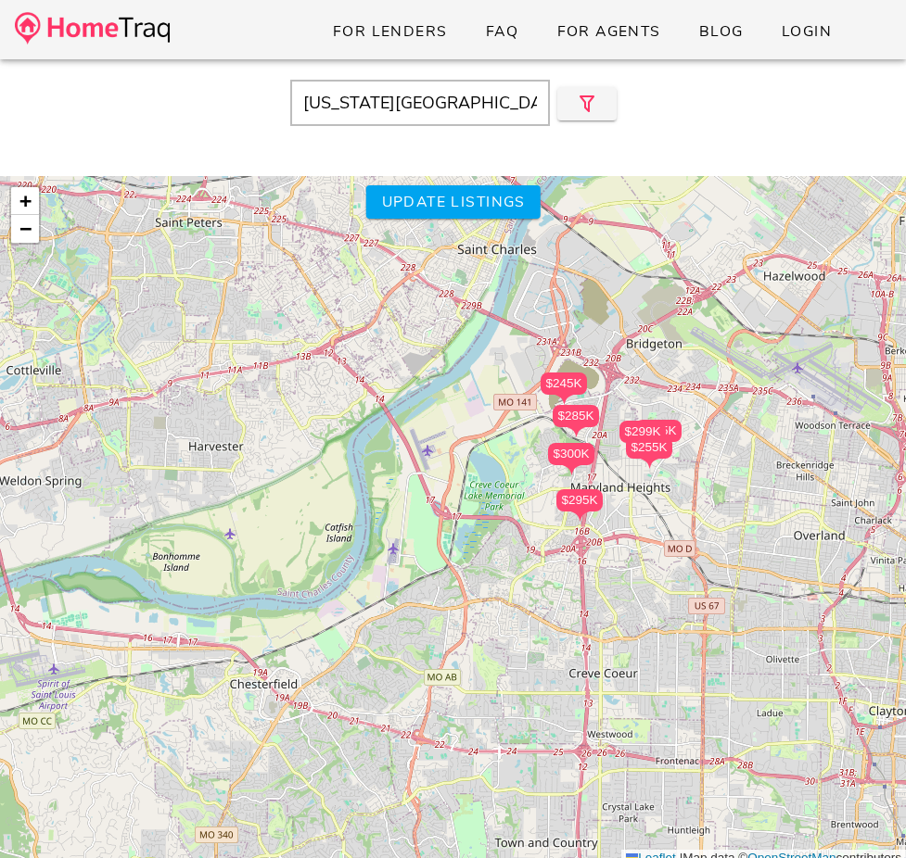
drag, startPoint x: 578, startPoint y: 315, endPoint x: 743, endPoint y: 256, distance: 175.4
click at [743, 256] on div "$215K $295K $285K $300K $245K $255K $299K + − Leaflet | Map data © OpenStreetMa…" at bounding box center [453, 522] width 906 height 692
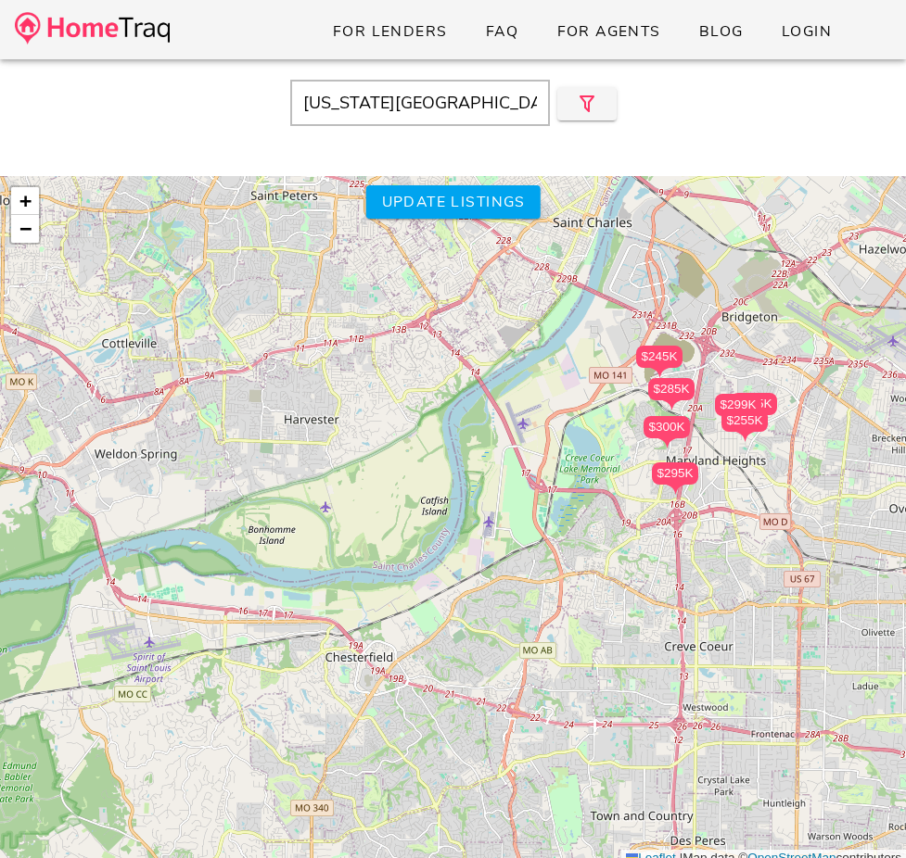
drag, startPoint x: 724, startPoint y: 258, endPoint x: 810, endPoint y: 228, distance: 91.2
click at [810, 228] on div "$215K $295K $285K $300K $245K $255K $299K + − Leaflet | Map data © OpenStreetMa…" at bounding box center [453, 522] width 906 height 692
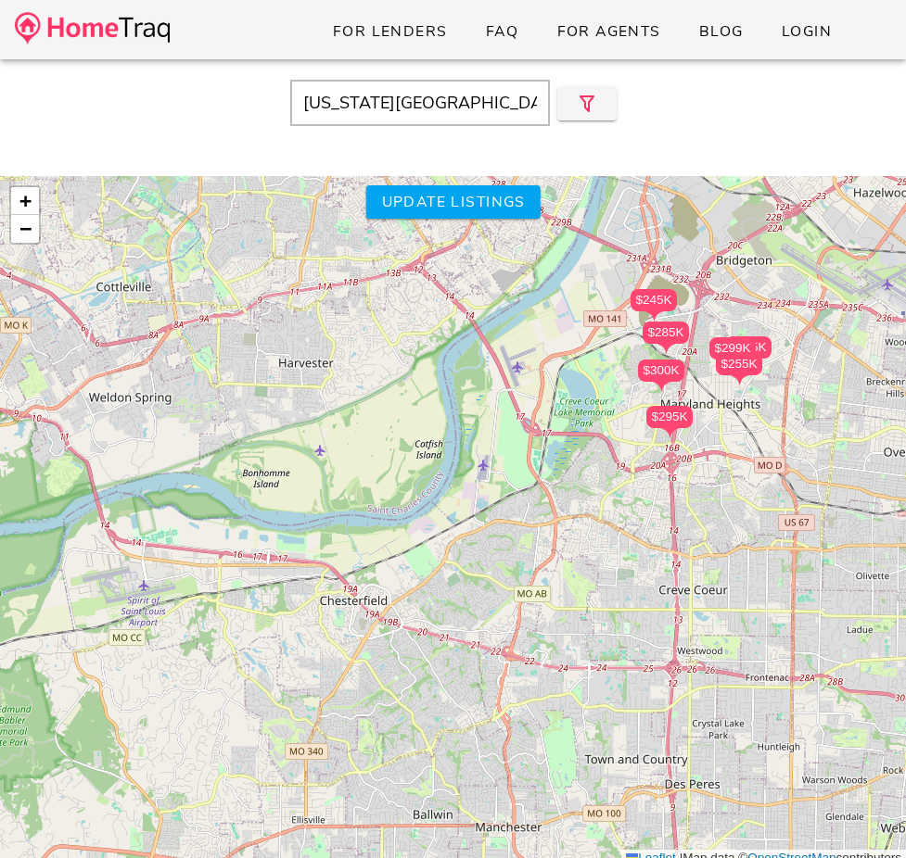
drag, startPoint x: 798, startPoint y: 209, endPoint x: 794, endPoint y: 156, distance: 53.0
click at [794, 156] on div "Maryland Heights, MO Close $215K $295K $285K $300K $245K $255K $299K + − Leafle…" at bounding box center [453, 488] width 906 height 858
click at [426, 195] on span "Update listings" at bounding box center [452, 202] width 145 height 20
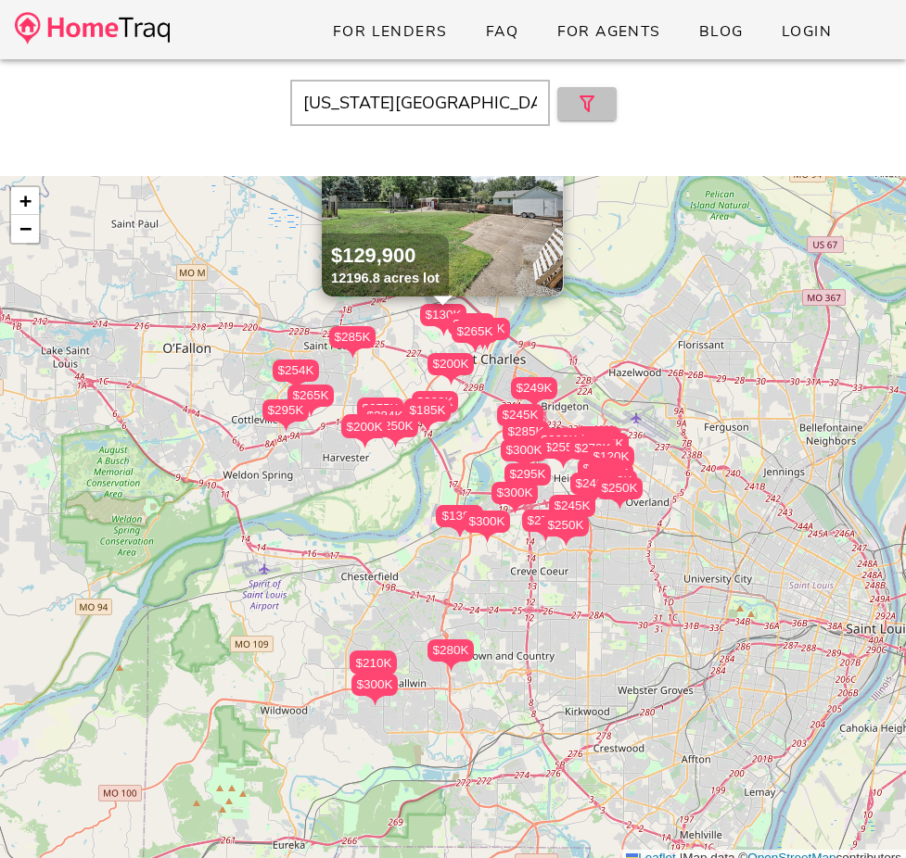
click at [586, 105] on icon "button" at bounding box center [587, 104] width 22 height 22
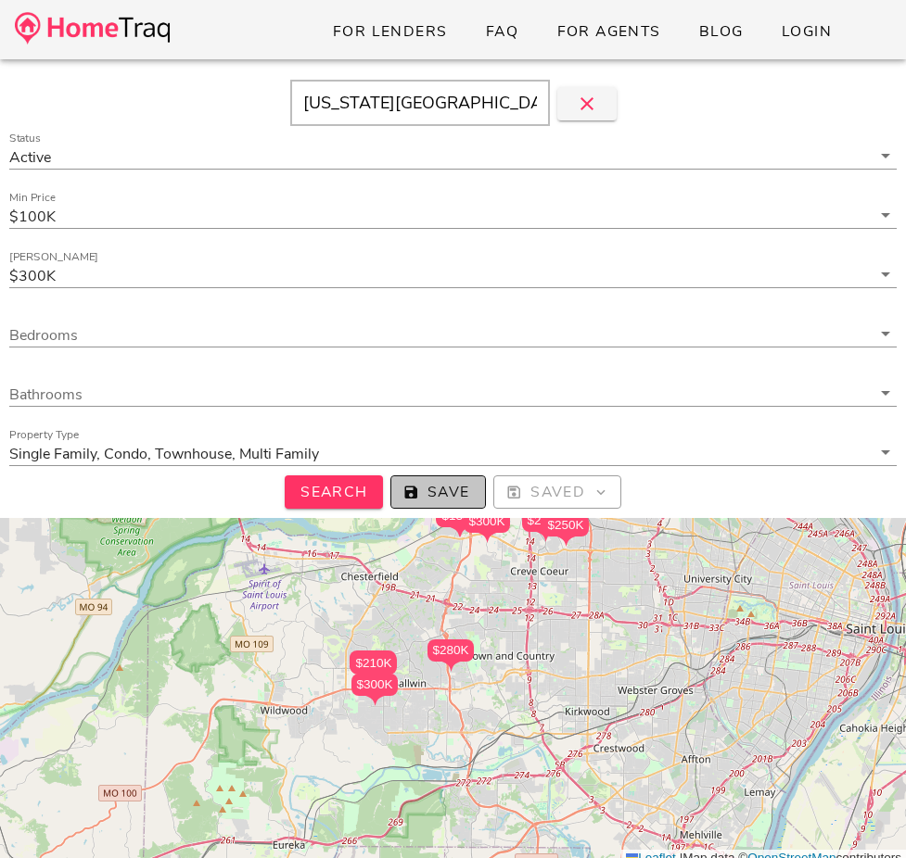
click at [391, 495] on button "Save" at bounding box center [437, 492] width 95 height 33
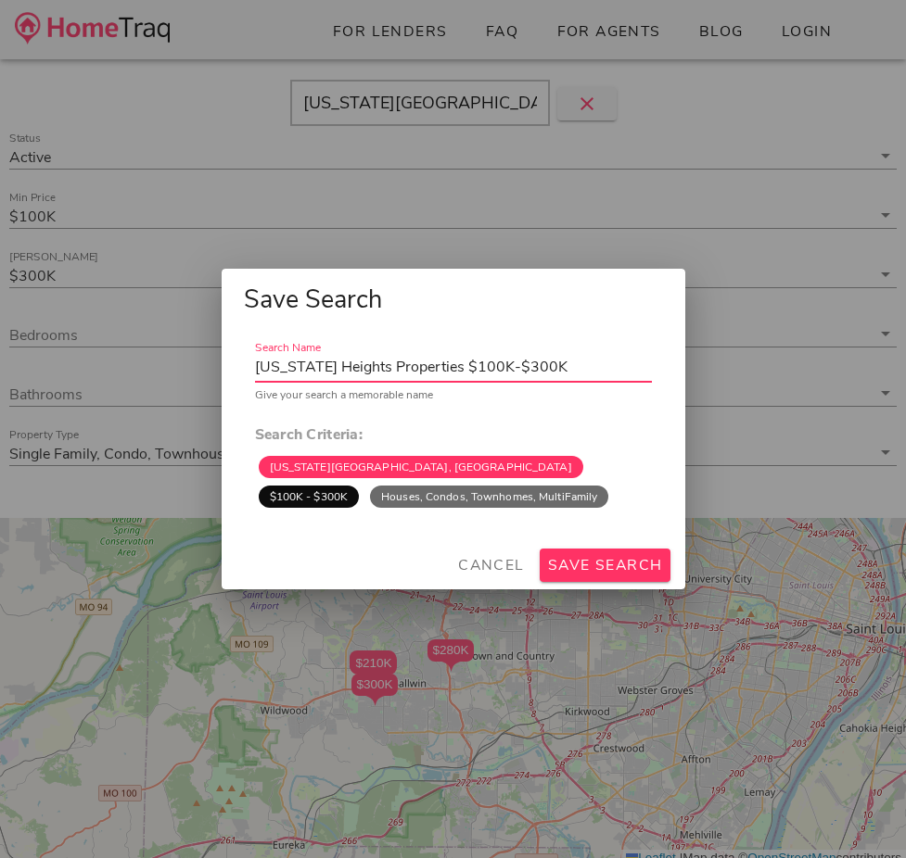
drag, startPoint x: 441, startPoint y: 366, endPoint x: 197, endPoint y: 358, distance: 244.0
click at [200, 359] on div "For Lenders FAQ For Agents Blog Login Maryland Heights, MO Status Active Min Pr…" at bounding box center [453, 530] width 906 height 1060
type input "St. Louis West $100K-$300K"
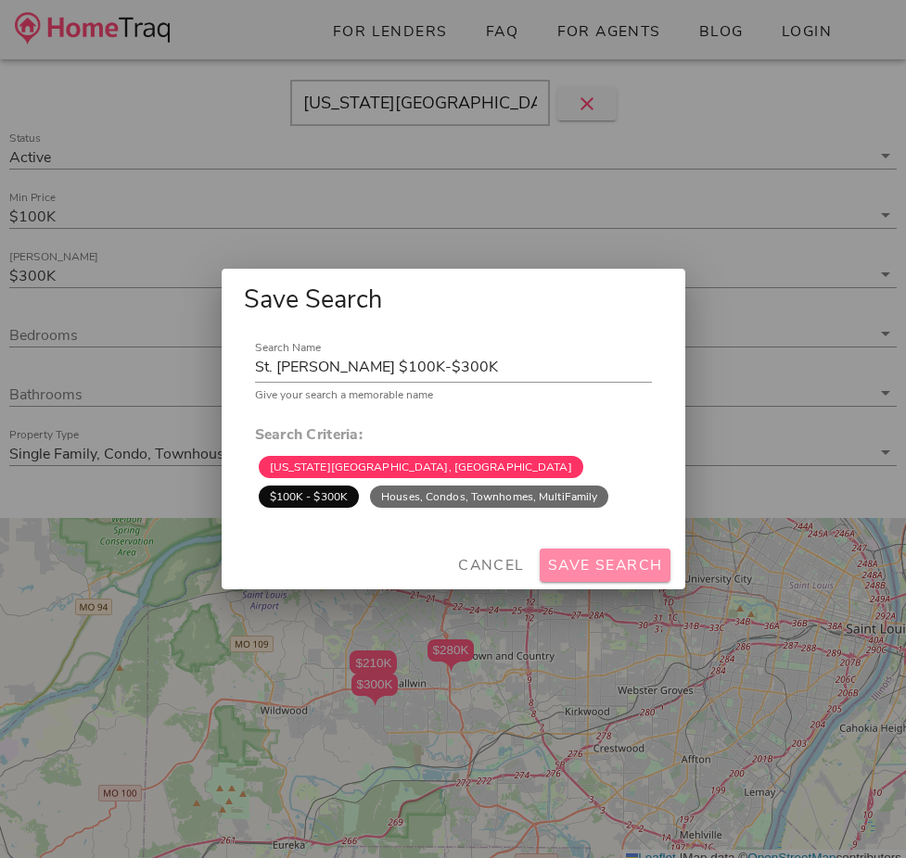
click at [593, 557] on span "Save Search" at bounding box center [605, 565] width 116 height 20
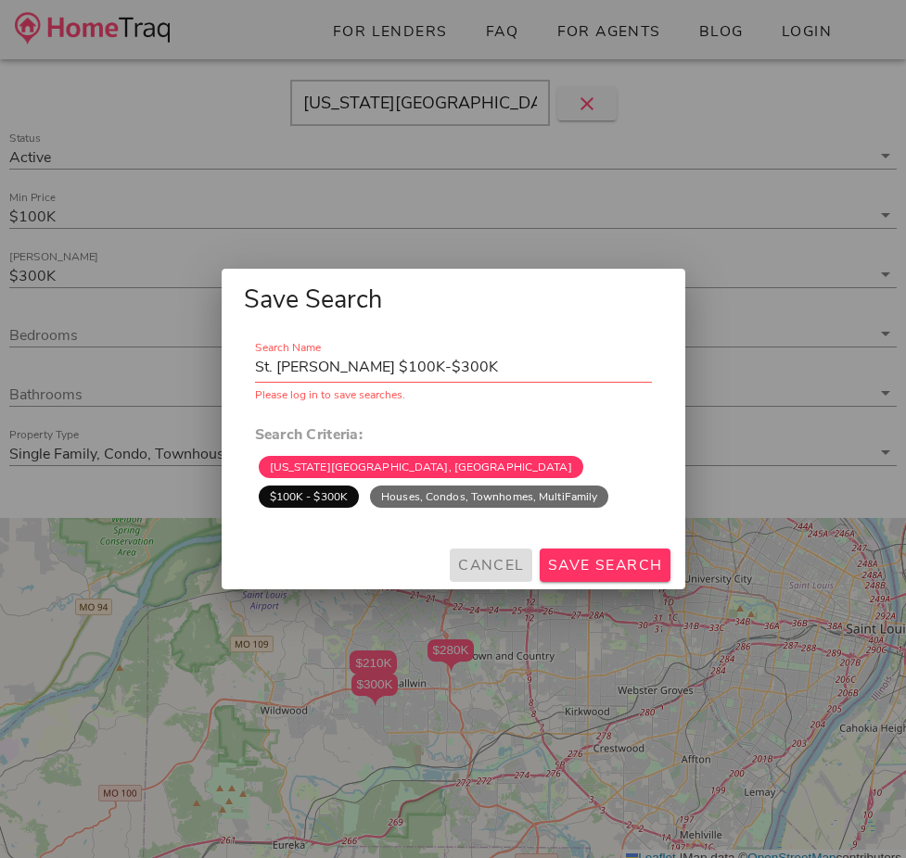
click at [506, 562] on span "Cancel" at bounding box center [491, 565] width 68 height 20
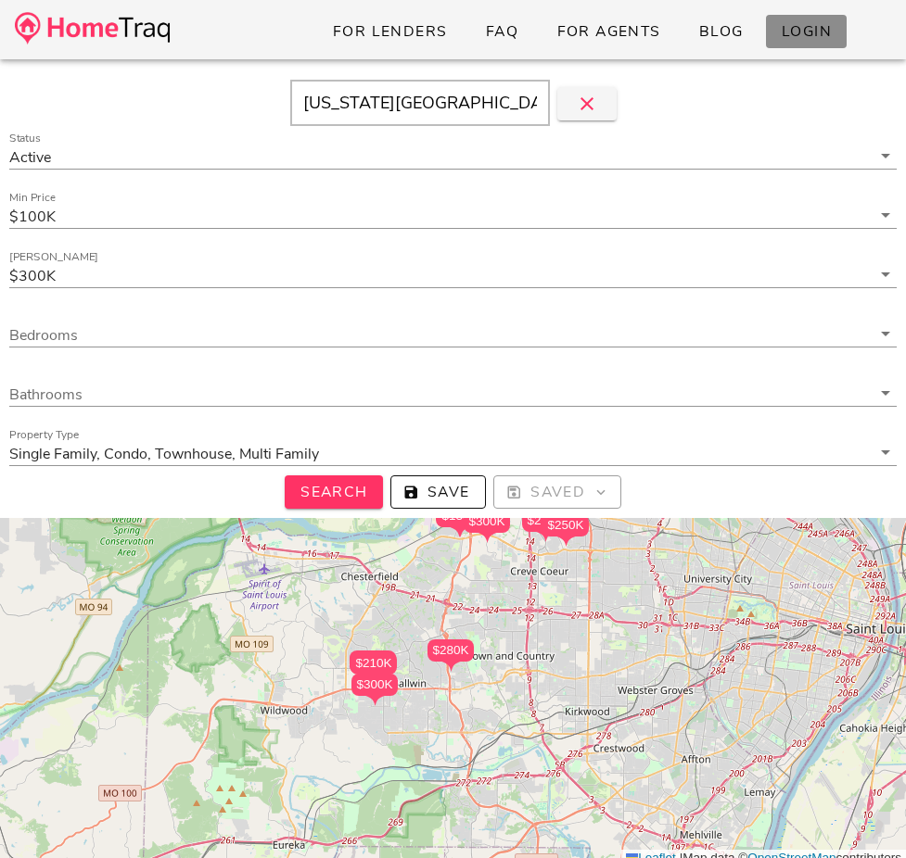
click at [804, 35] on span "Login" at bounding box center [806, 31] width 51 height 20
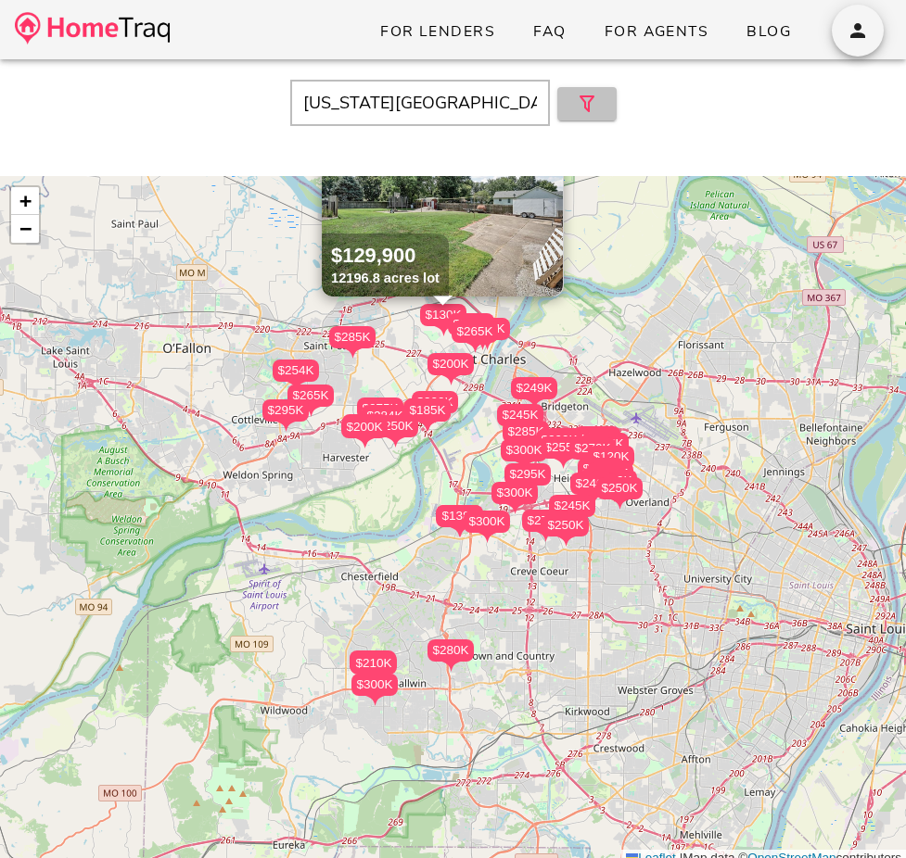
click at [582, 102] on icon "button" at bounding box center [587, 104] width 22 height 22
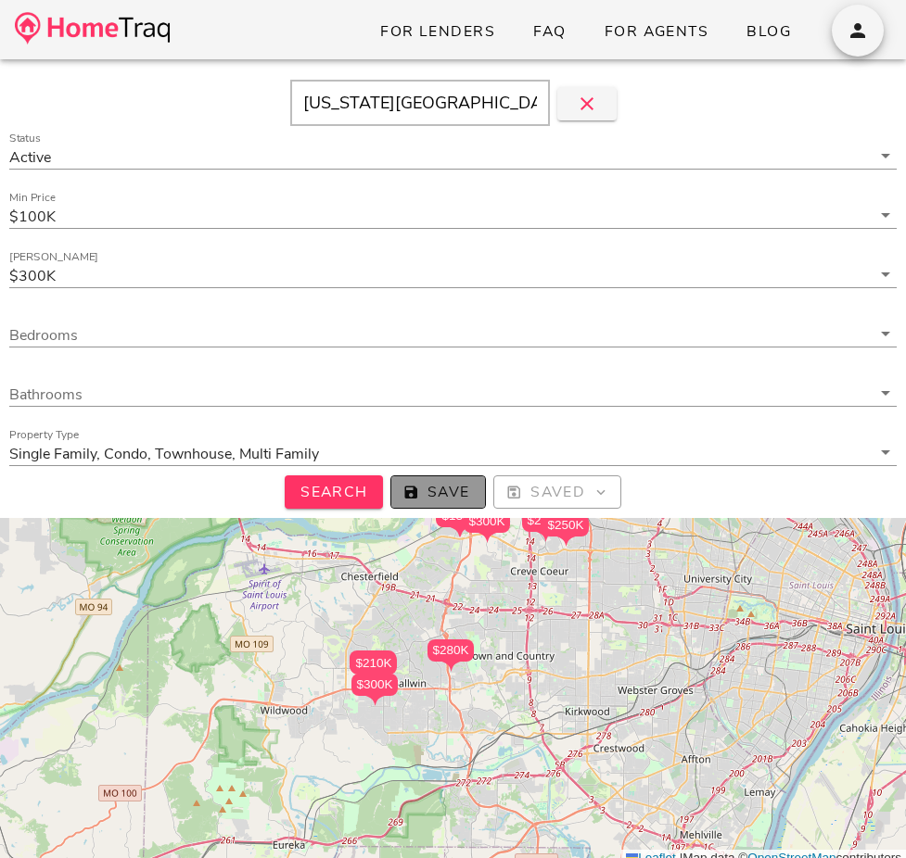
click at [426, 495] on span "Save" at bounding box center [438, 492] width 64 height 20
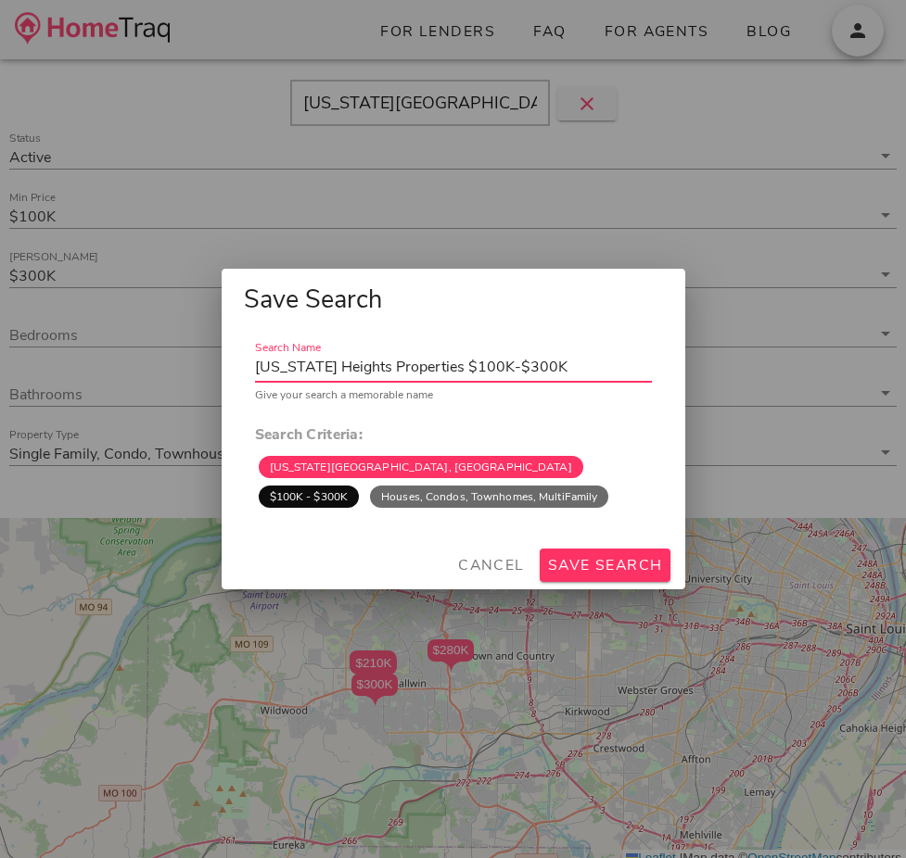
drag, startPoint x: 407, startPoint y: 362, endPoint x: 78, endPoint y: 348, distance: 329.4
click at [146, 348] on div "For Lenders FAQ For Agents Blog [US_STATE][GEOGRAPHIC_DATA], [GEOGRAPHIC_DATA] …" at bounding box center [453, 530] width 906 height 1060
type input "[GEOGRAPHIC_DATA] $100K-$300K"
click at [546, 553] on button "Save Search" at bounding box center [605, 565] width 131 height 33
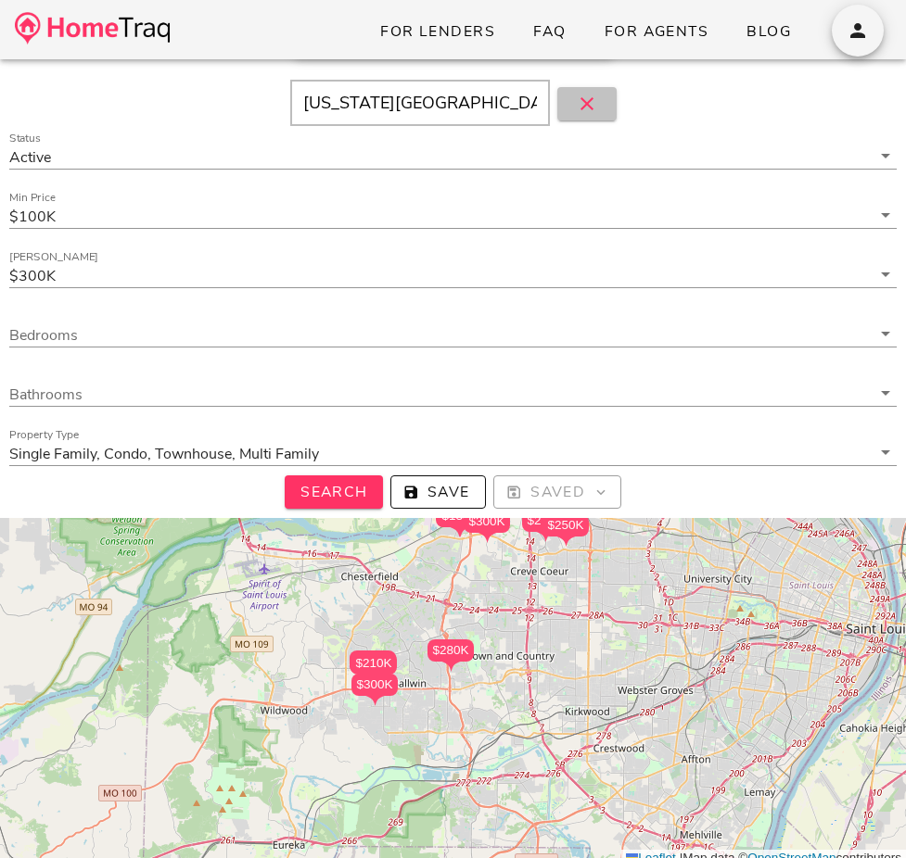
click at [592, 109] on icon "button" at bounding box center [587, 104] width 22 height 22
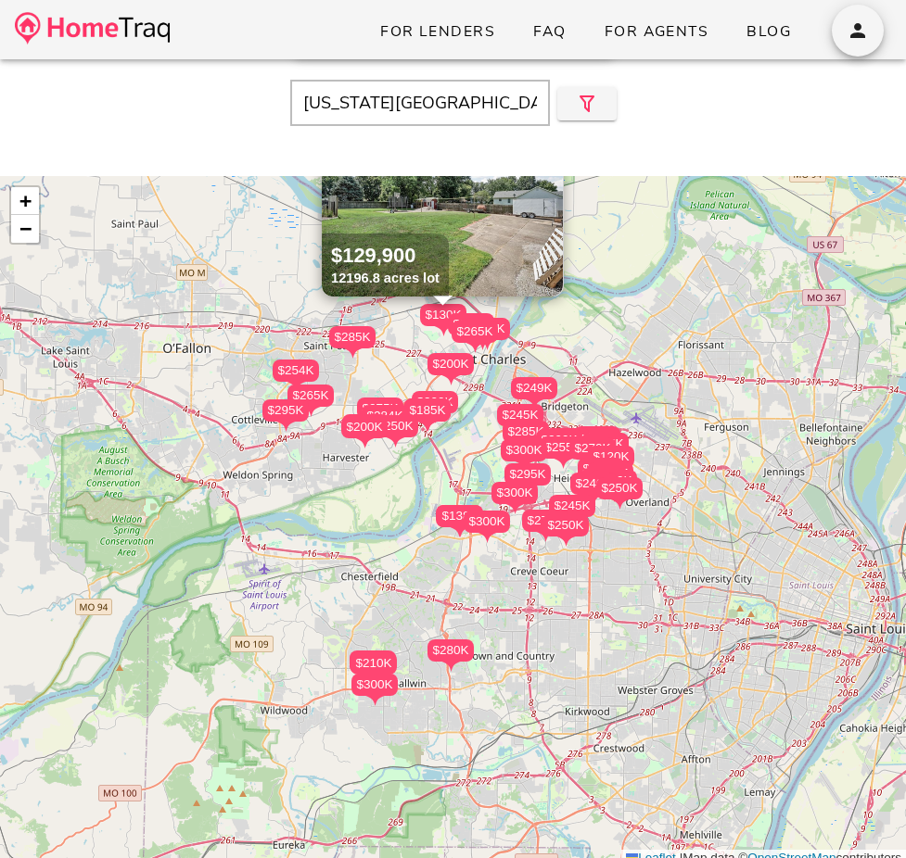
click at [517, 414] on div "$245K" at bounding box center [520, 415] width 46 height 22
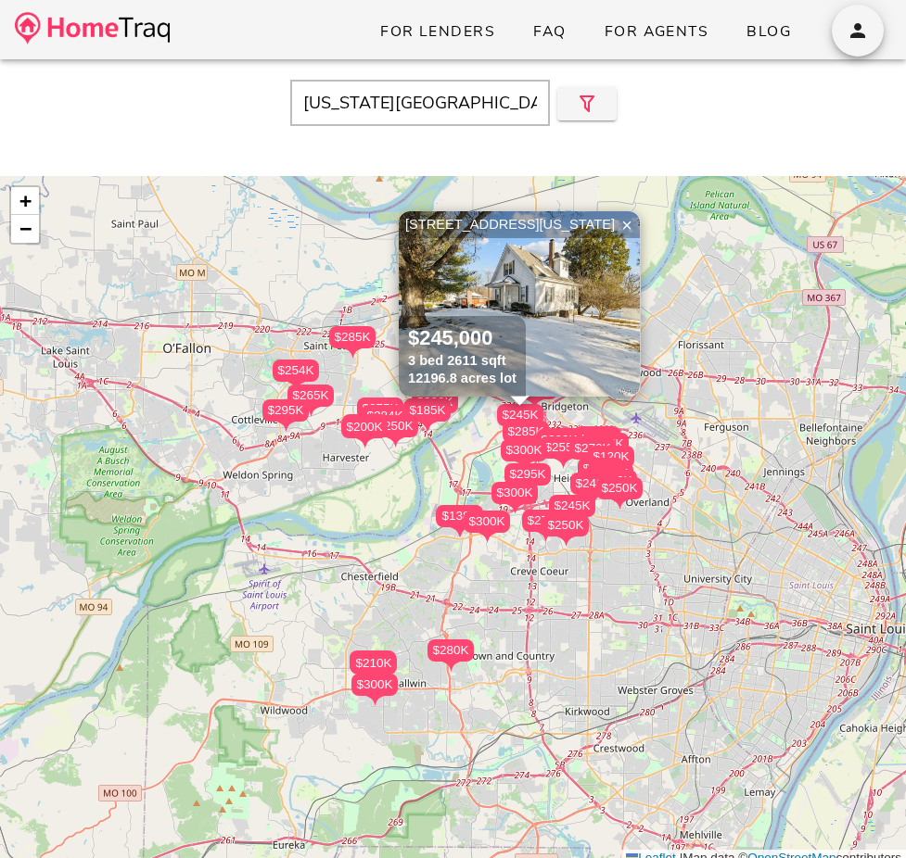
click at [524, 473] on div "$295K" at bounding box center [527, 475] width 46 height 22
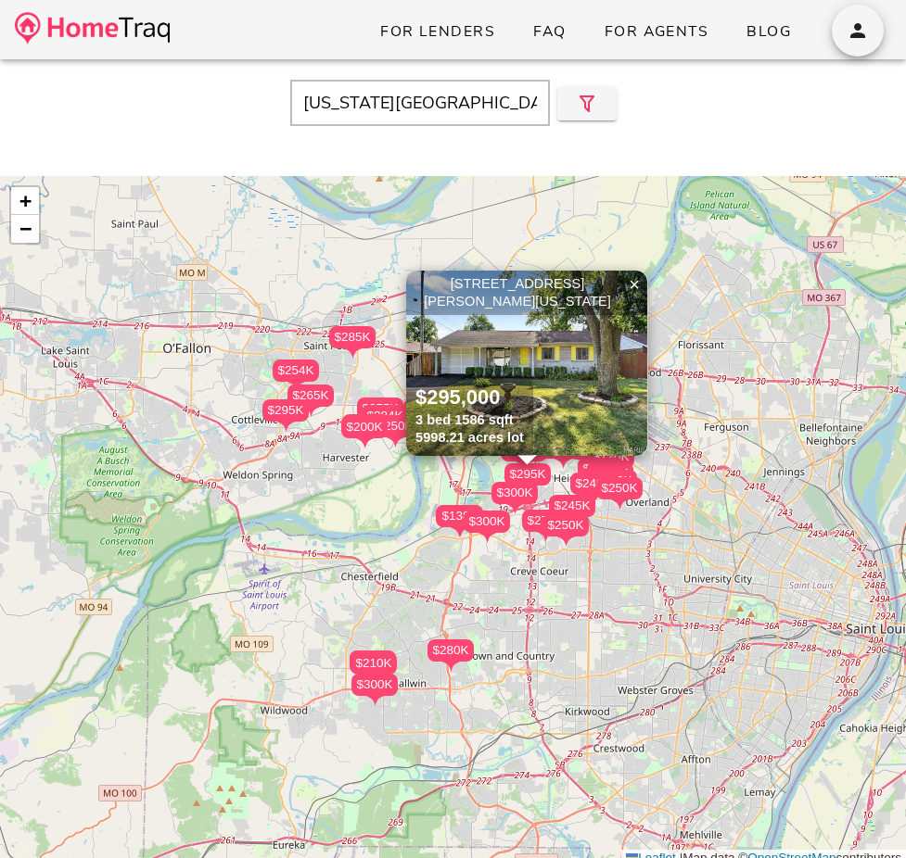
click at [517, 319] on img at bounding box center [526, 363] width 241 height 185
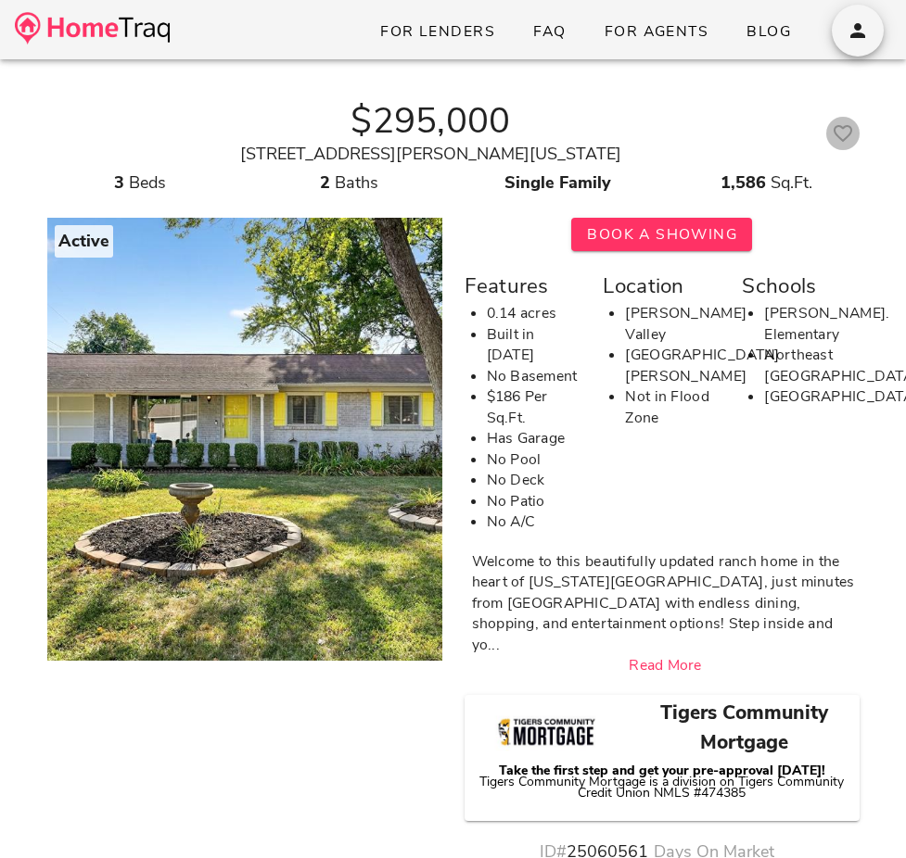
click at [852, 130] on icon "button" at bounding box center [843, 133] width 22 height 22
click at [852, 27] on icon "button" at bounding box center [857, 30] width 22 height 22
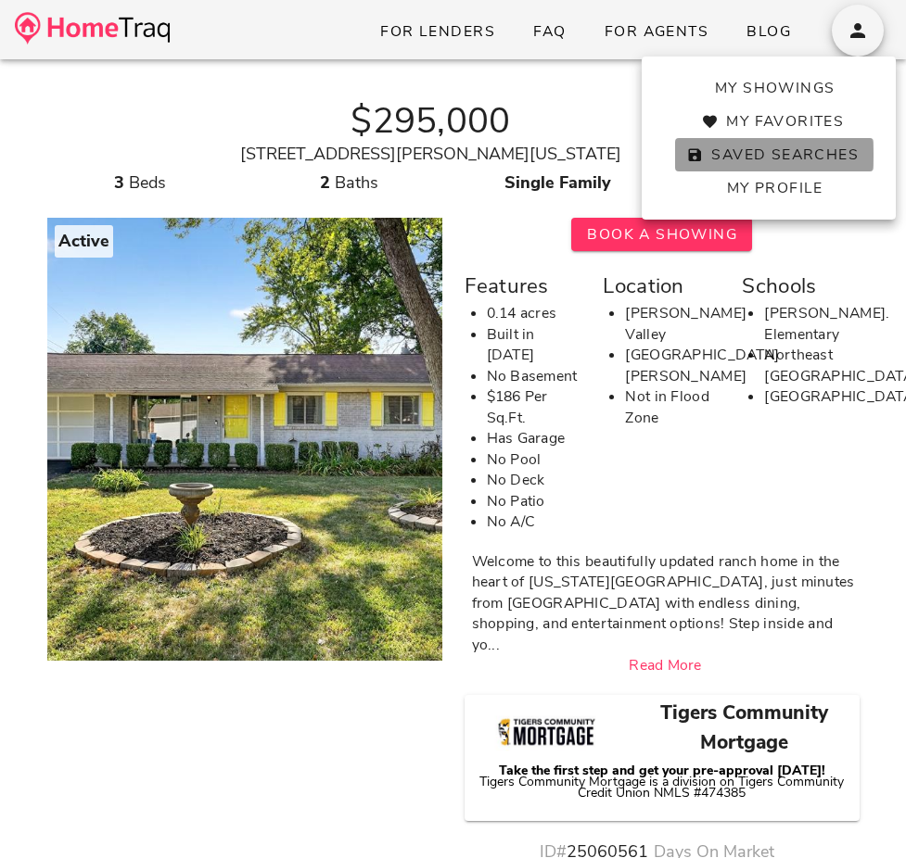
click at [795, 159] on span "Saved Searches" at bounding box center [774, 155] width 169 height 20
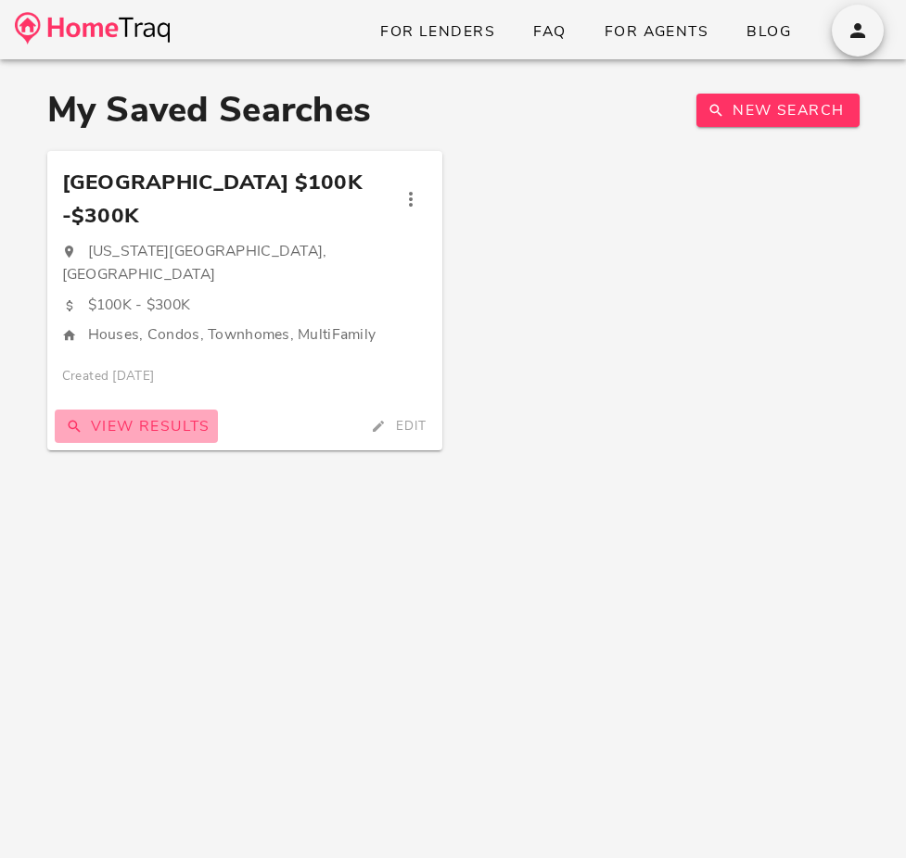
click at [155, 416] on span "View Results" at bounding box center [136, 426] width 148 height 20
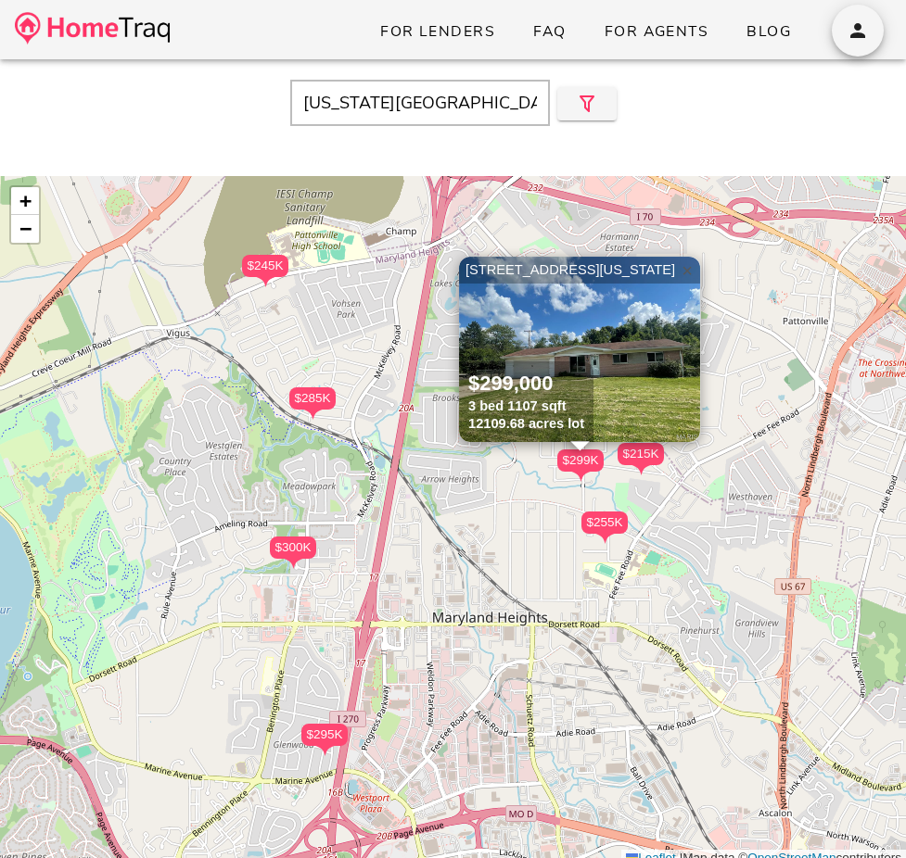
click at [683, 269] on span "×" at bounding box center [686, 271] width 11 height 20
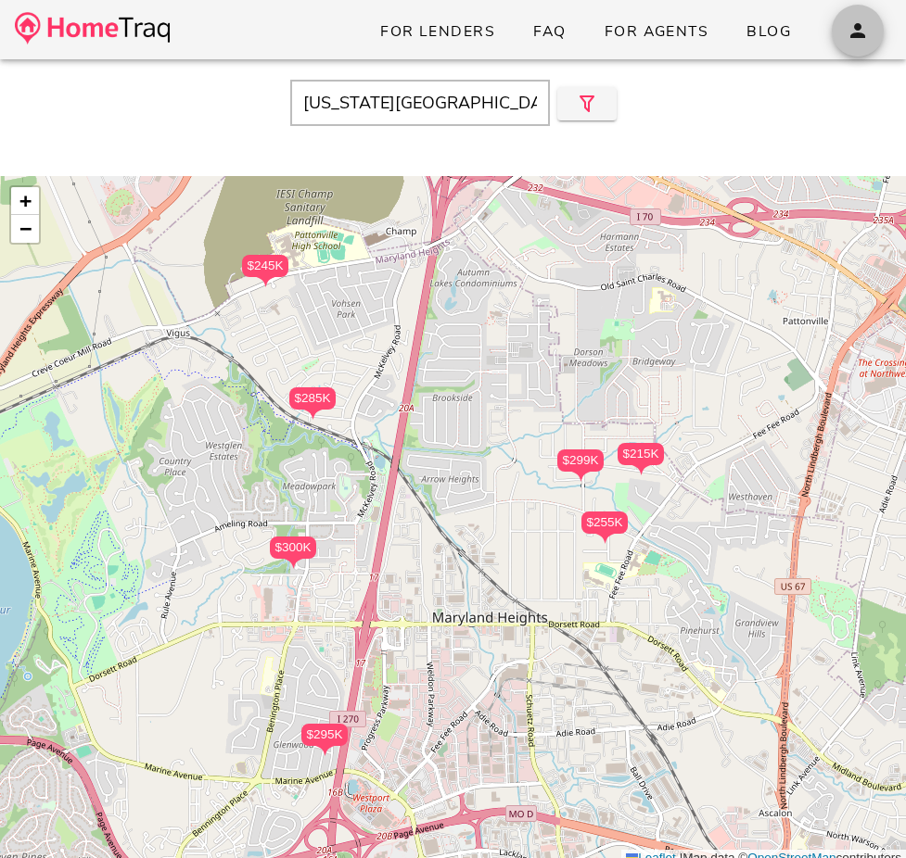
click at [869, 35] on span "button" at bounding box center [858, 30] width 52 height 22
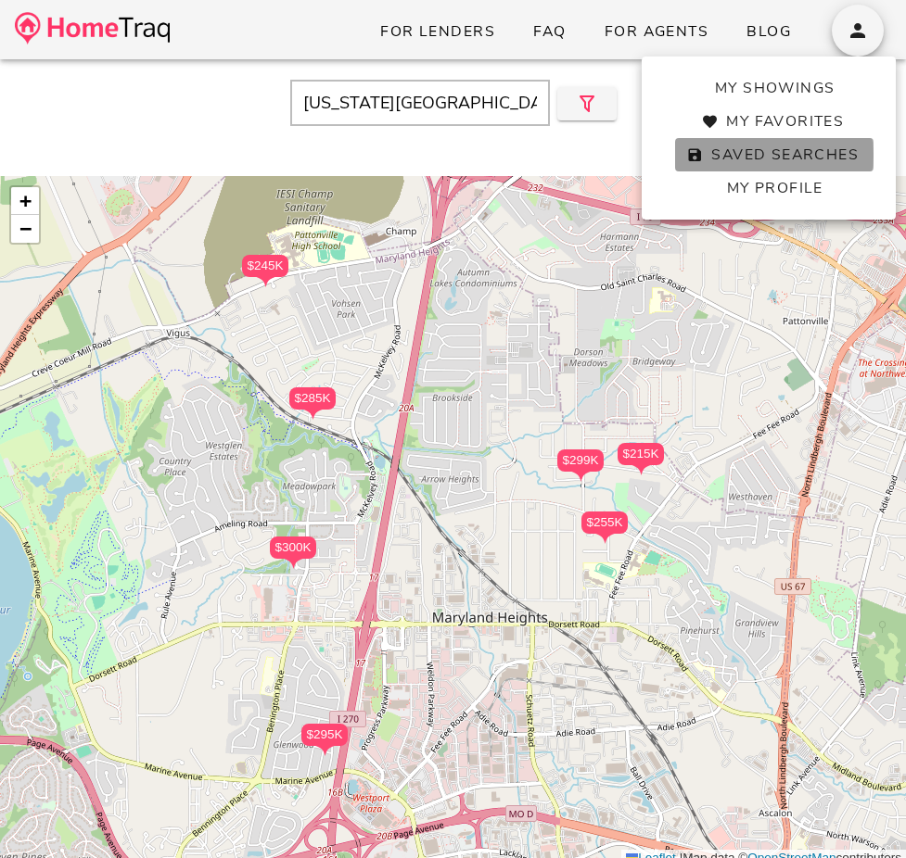
click at [794, 151] on span "Saved Searches" at bounding box center [774, 155] width 169 height 20
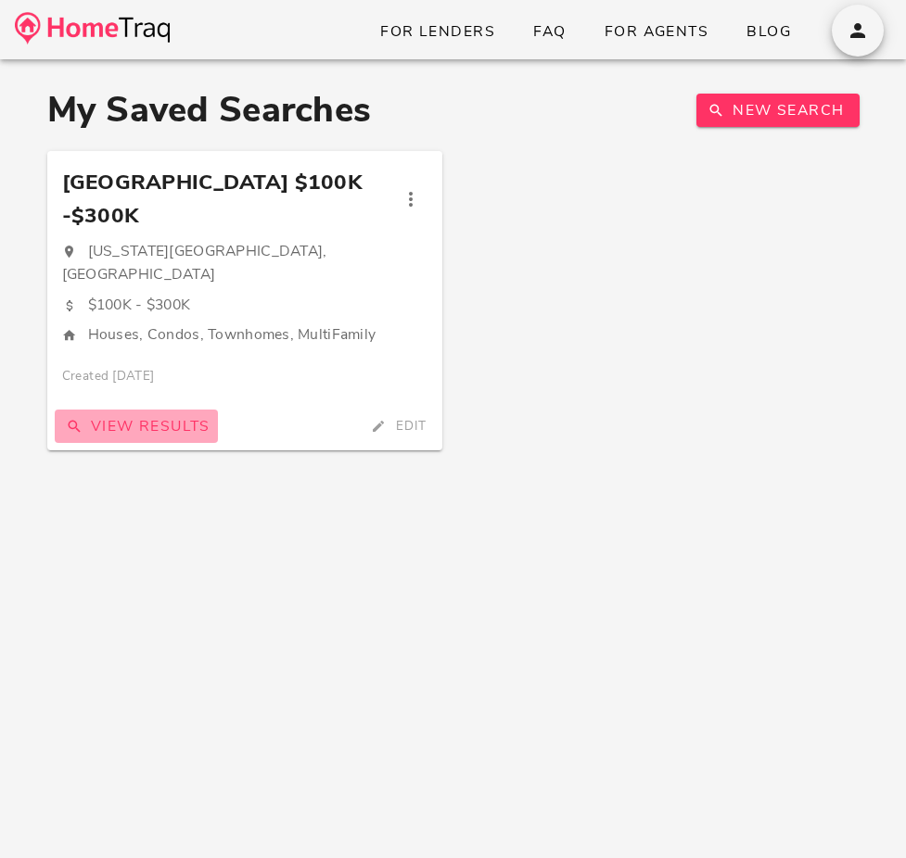
click at [185, 416] on span "View Results" at bounding box center [136, 426] width 148 height 20
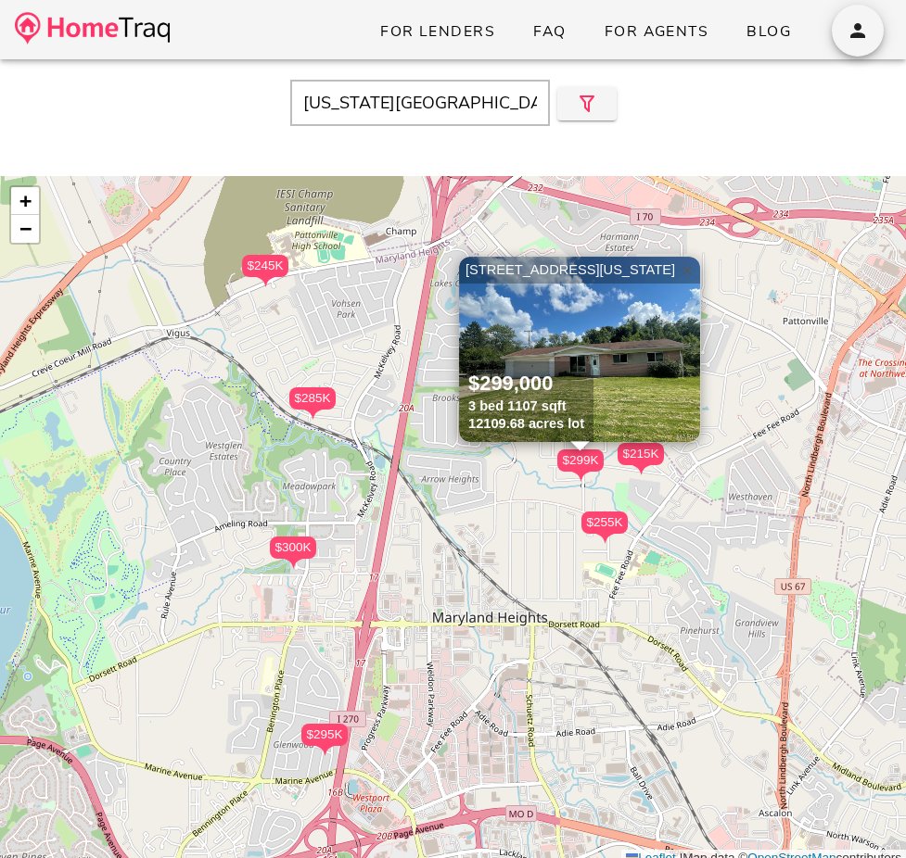
click at [679, 273] on link "×" at bounding box center [687, 271] width 28 height 28
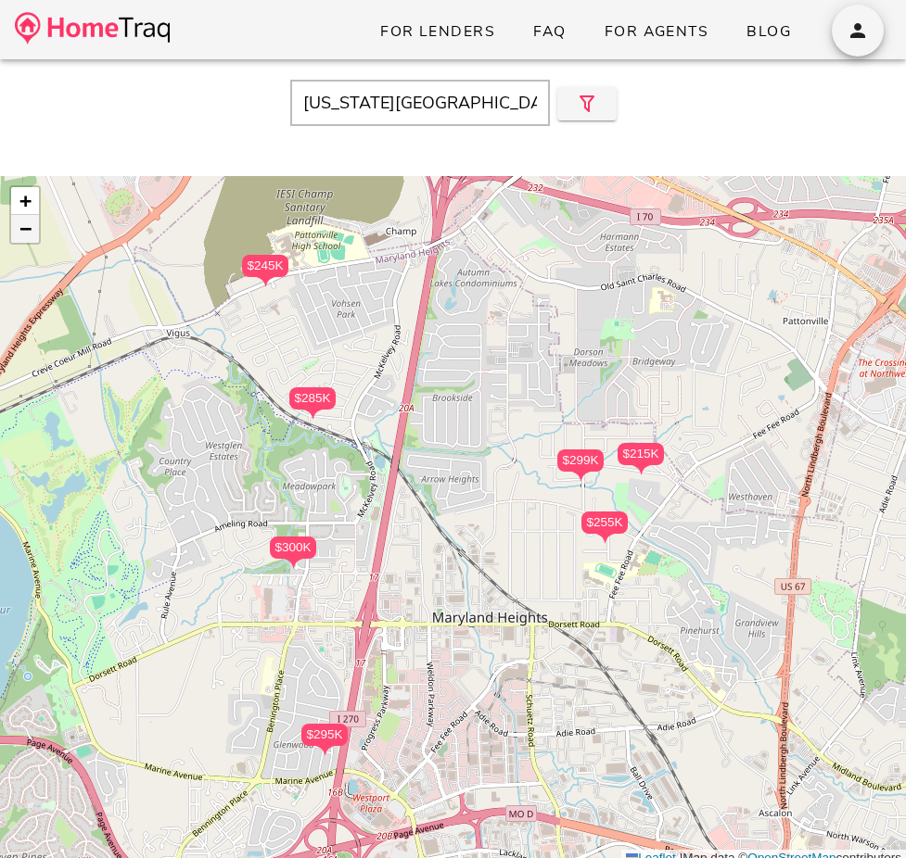
click at [21, 227] on span "−" at bounding box center [25, 228] width 12 height 23
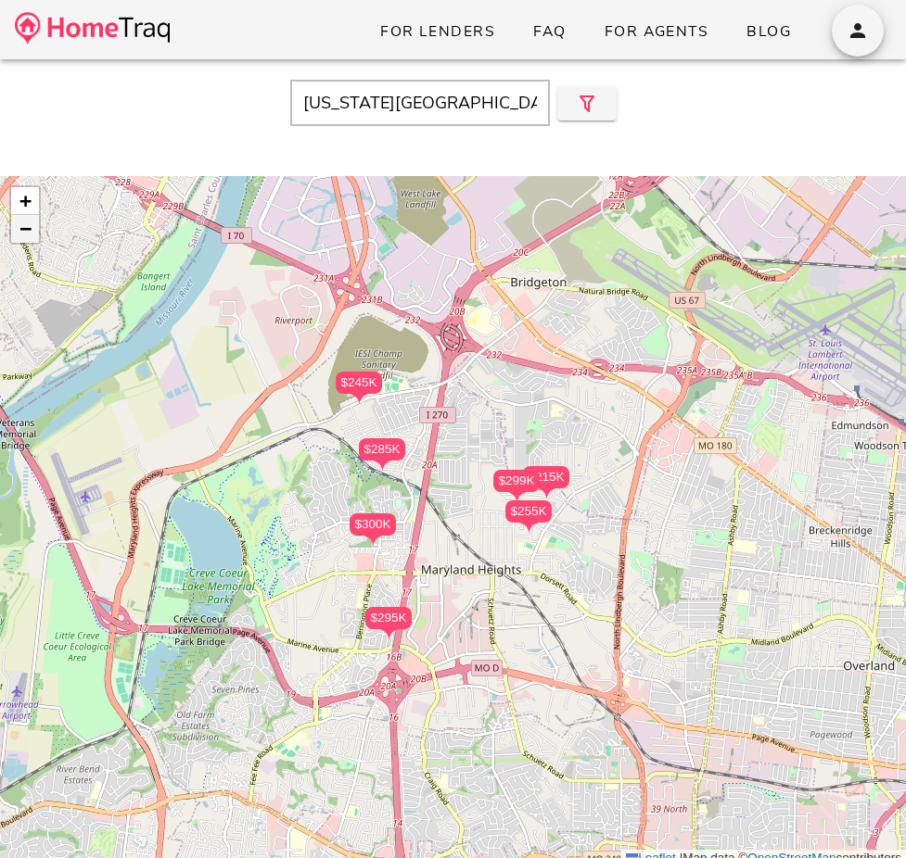
click at [21, 227] on span "−" at bounding box center [25, 228] width 12 height 23
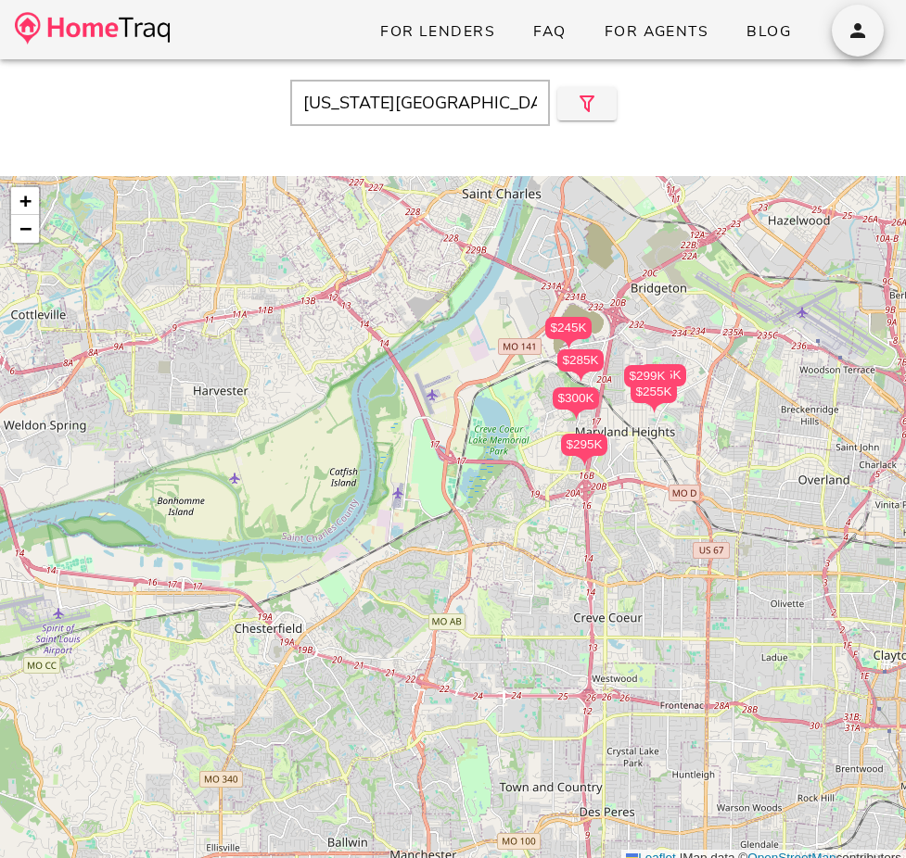
drag, startPoint x: 301, startPoint y: 359, endPoint x: 476, endPoint y: 238, distance: 211.9
click at [476, 238] on div "$215K $295K $285K $300K $245K $255K $299K + − Leaflet | Map data © OpenStreetMa…" at bounding box center [453, 522] width 906 height 692
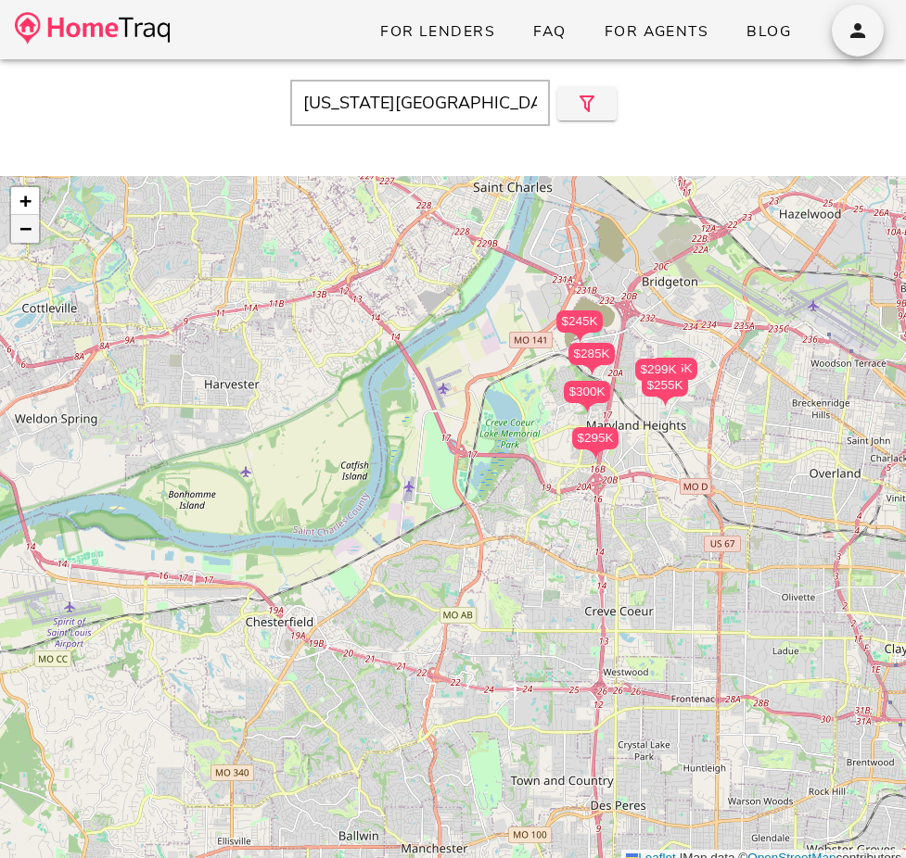
click at [37, 228] on link "−" at bounding box center [25, 229] width 28 height 28
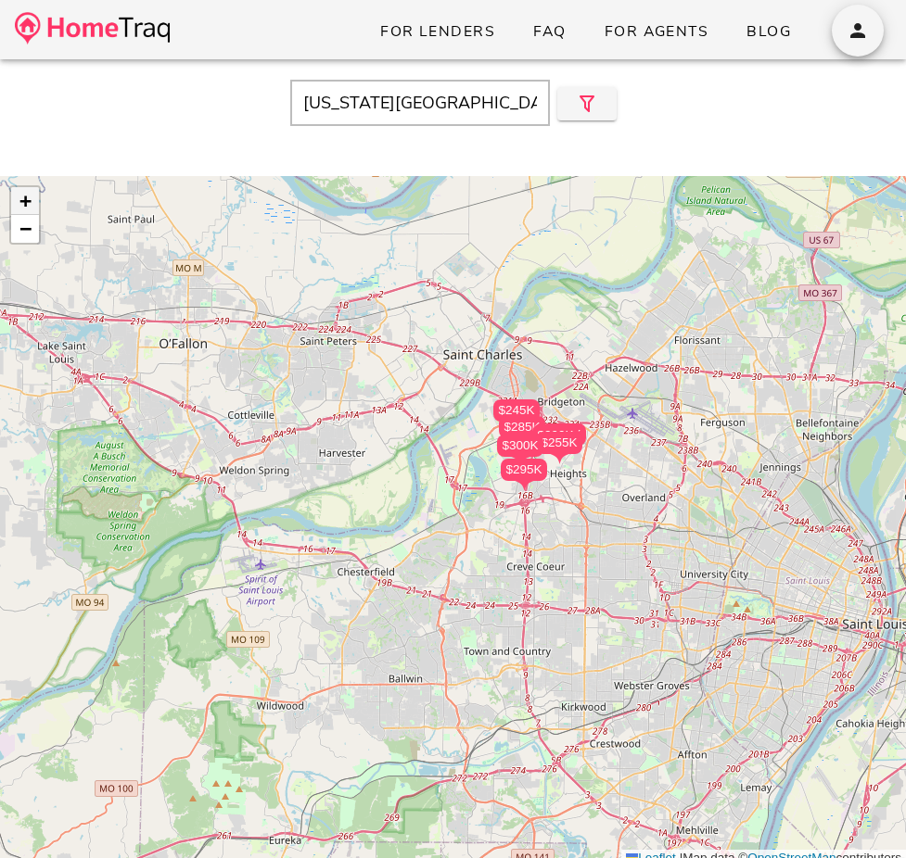
click at [26, 204] on span "+" at bounding box center [25, 200] width 12 height 23
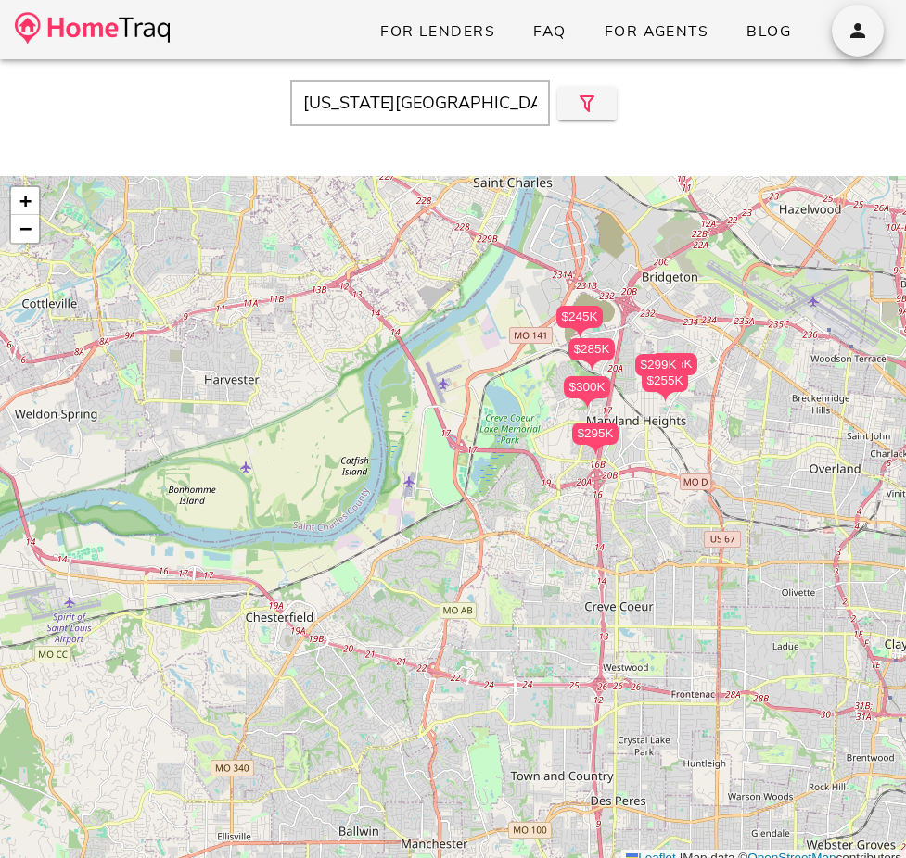
drag, startPoint x: 494, startPoint y: 425, endPoint x: 494, endPoint y: 412, distance: 13.0
click at [494, 412] on div "$215K $295K $285K $300K $245K $255K $299K + − Leaflet | Map data © OpenStreetMa…" at bounding box center [453, 522] width 906 height 692
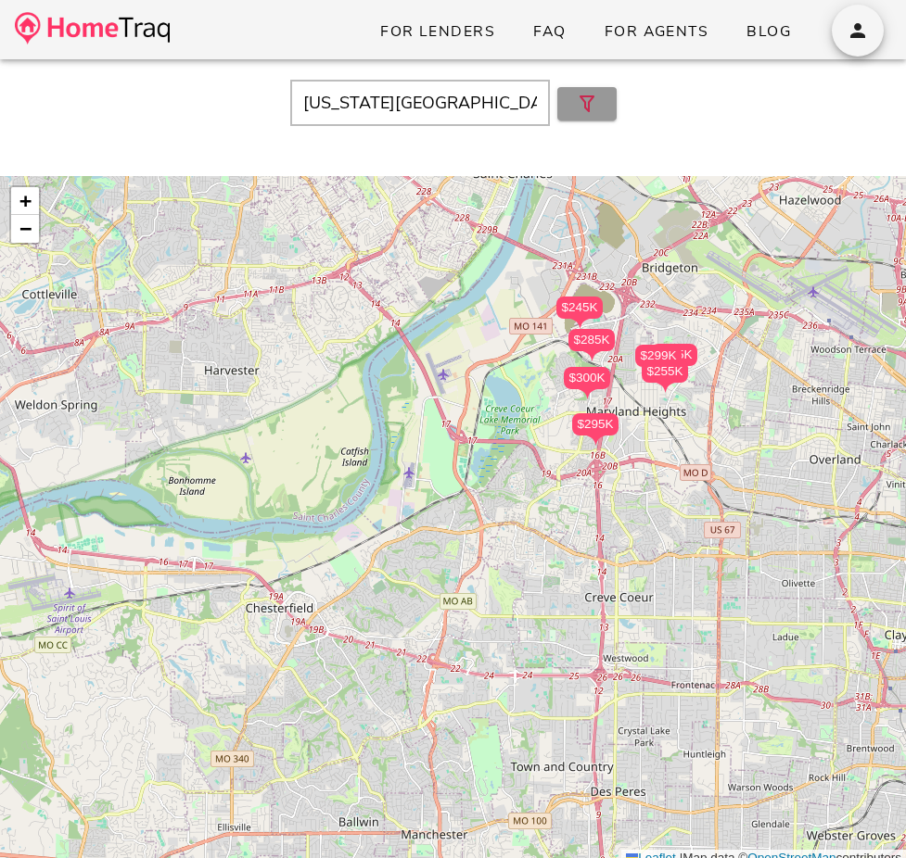
click at [601, 96] on button "button" at bounding box center [586, 103] width 59 height 33
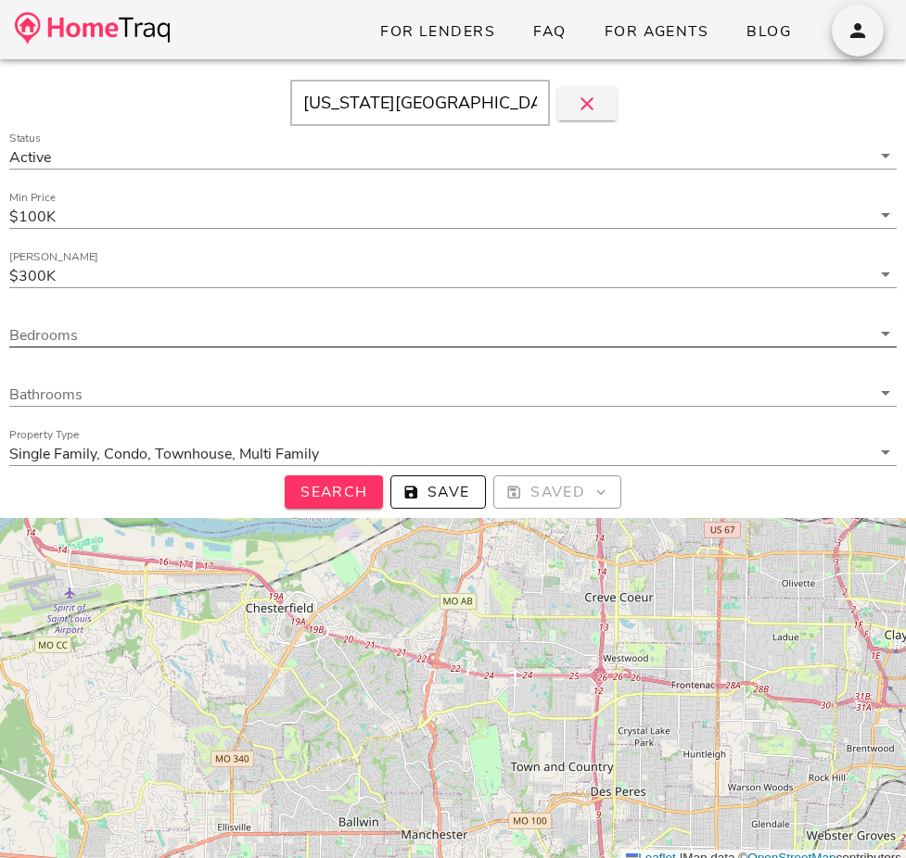
click at [420, 348] on div "Bedrooms" at bounding box center [452, 343] width 887 height 41
click at [415, 330] on input "Bedrooms" at bounding box center [439, 335] width 861 height 24
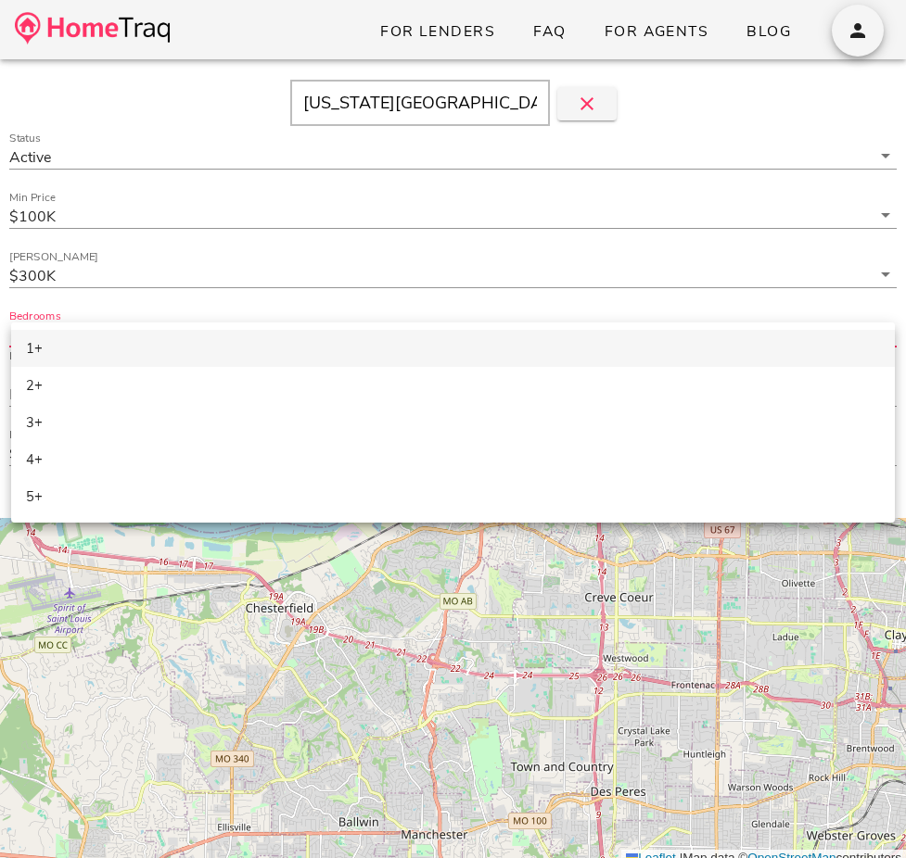
click at [340, 359] on div "1+" at bounding box center [453, 349] width 854 height 32
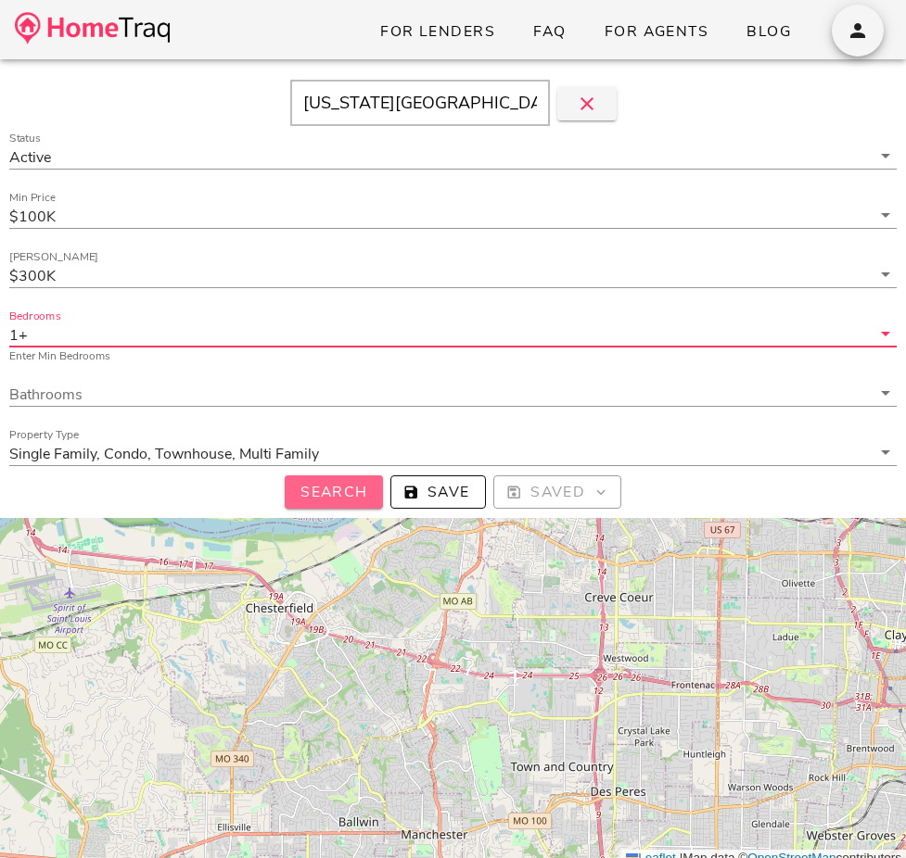
click at [362, 501] on span "Search" at bounding box center [333, 492] width 69 height 20
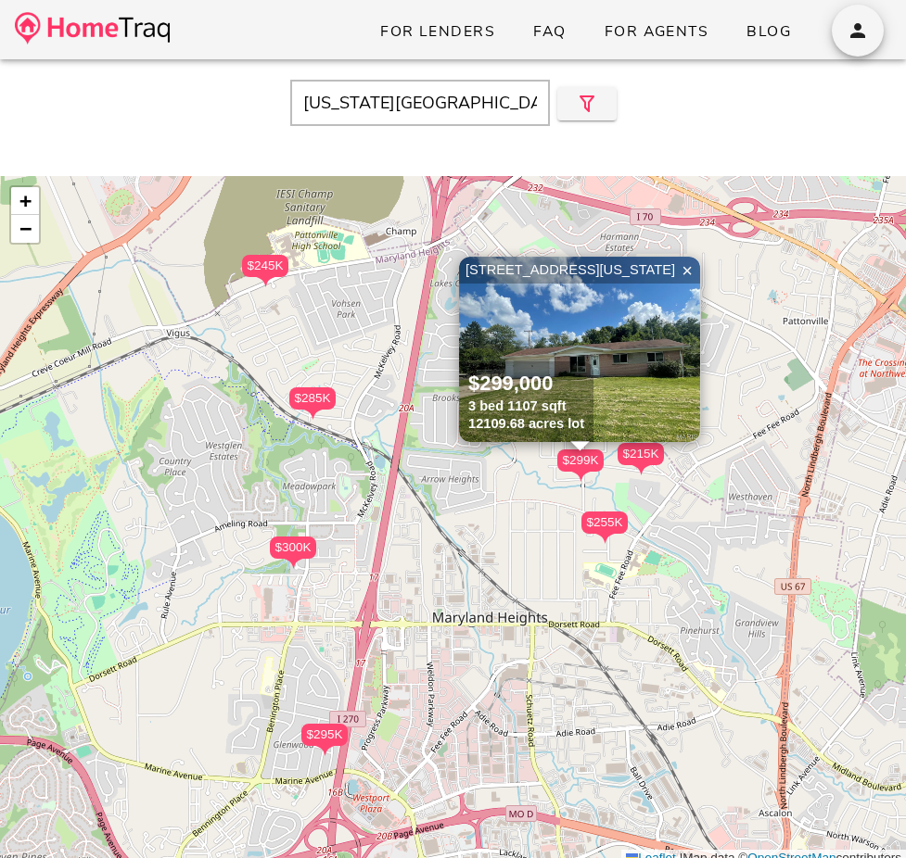
click at [48, 240] on div "$215K $295K $285K $300K $245K $255K $299K 11502 Wylwood Drive, Maryland Heights…" at bounding box center [453, 522] width 906 height 692
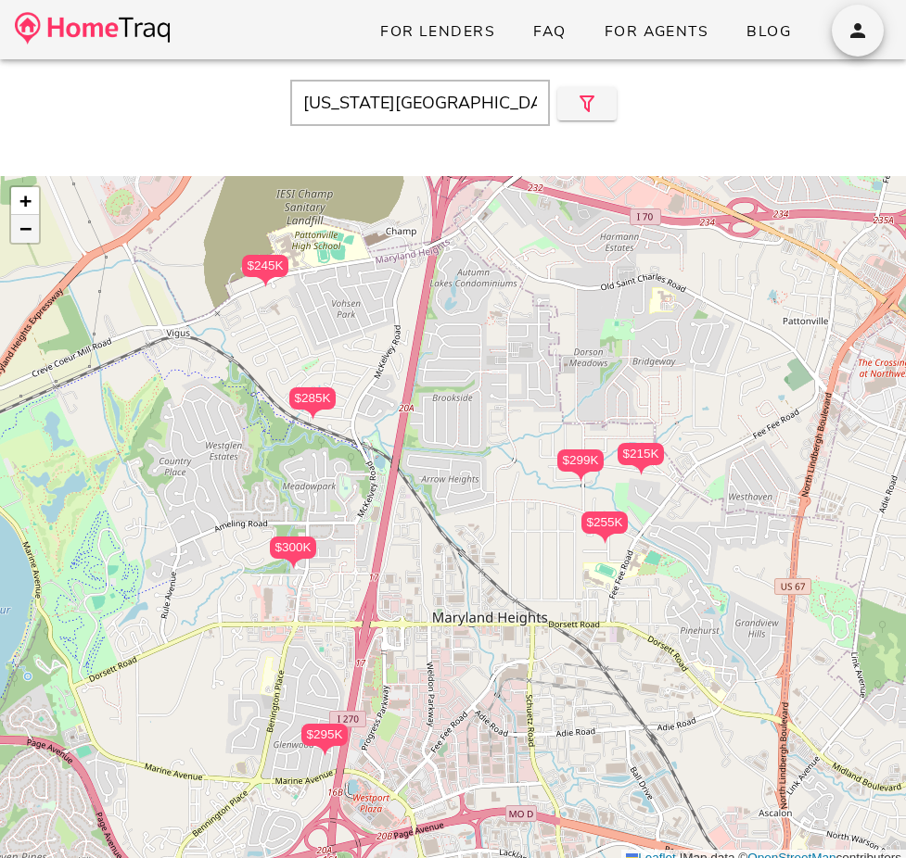
click at [37, 237] on link "−" at bounding box center [25, 229] width 28 height 28
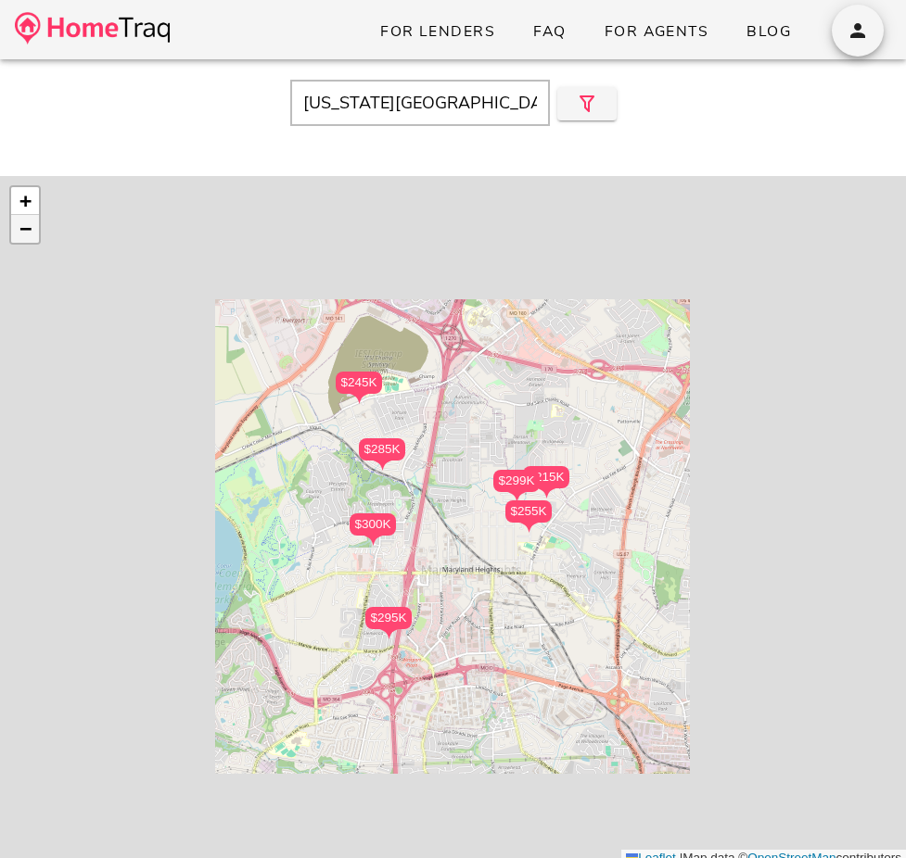
click at [37, 237] on link "−" at bounding box center [25, 229] width 28 height 28
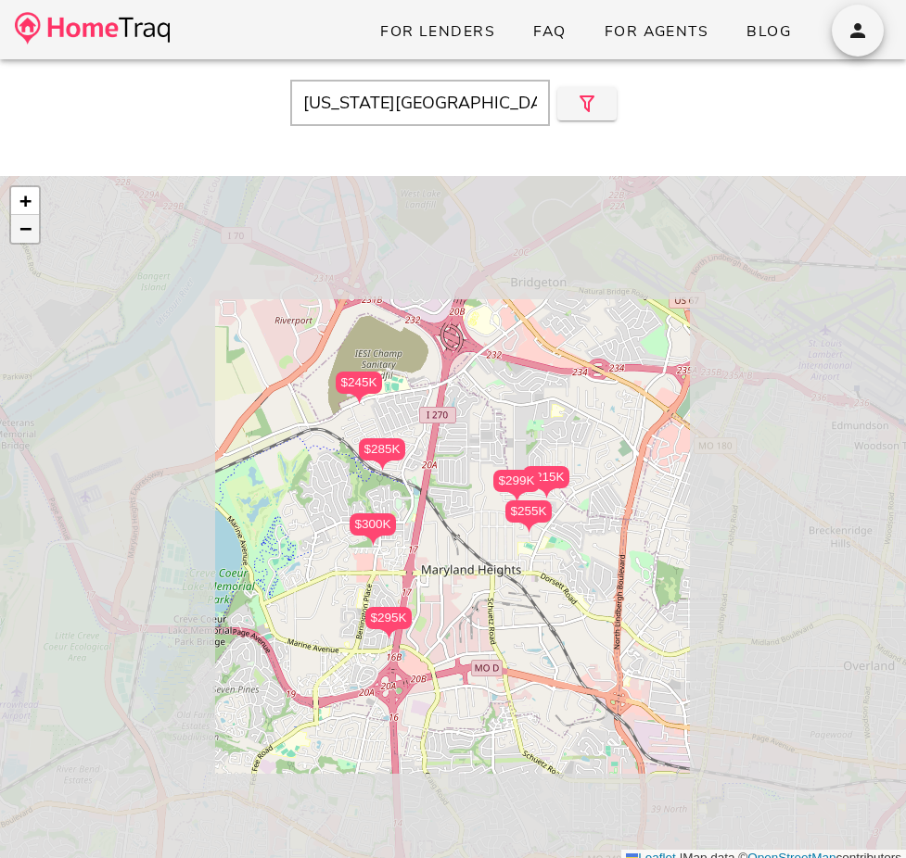
click at [37, 237] on link "−" at bounding box center [25, 229] width 28 height 28
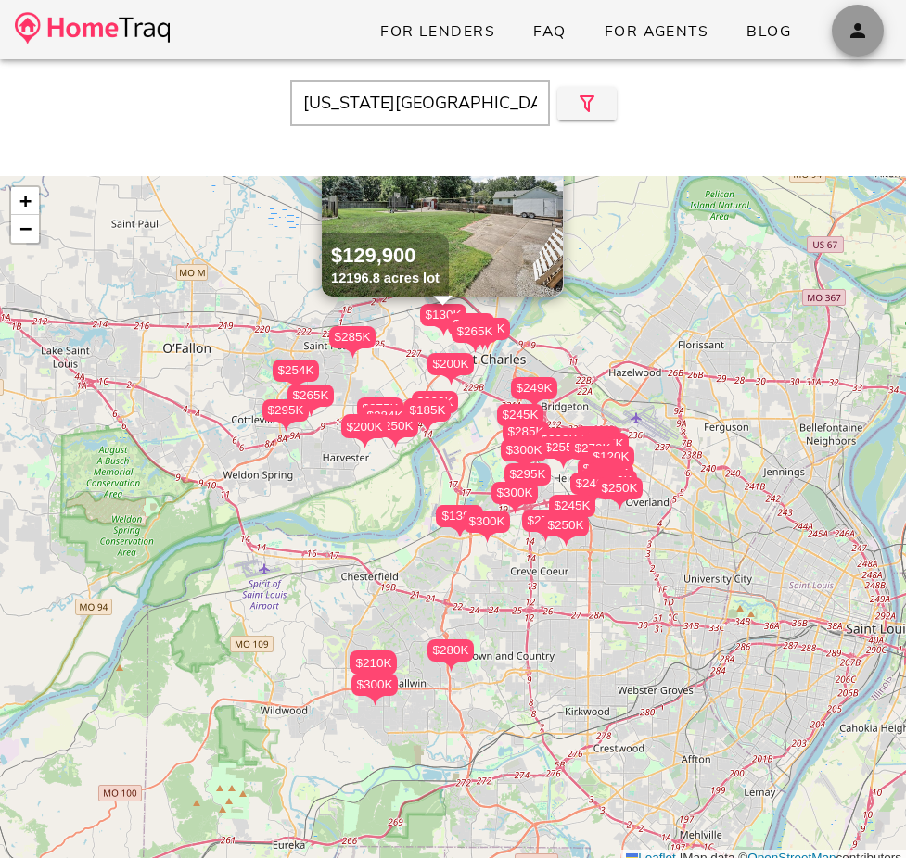
click at [862, 30] on icon "button" at bounding box center [857, 30] width 22 height 22
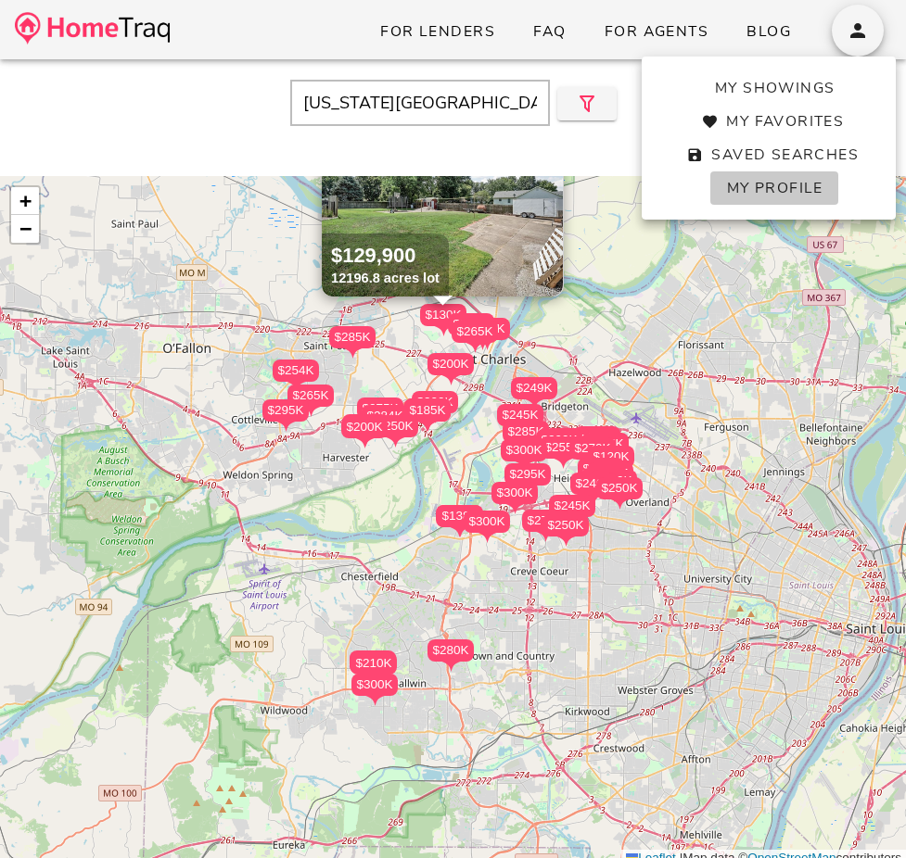
click at [814, 190] on span "My Profile" at bounding box center [773, 188] width 97 height 20
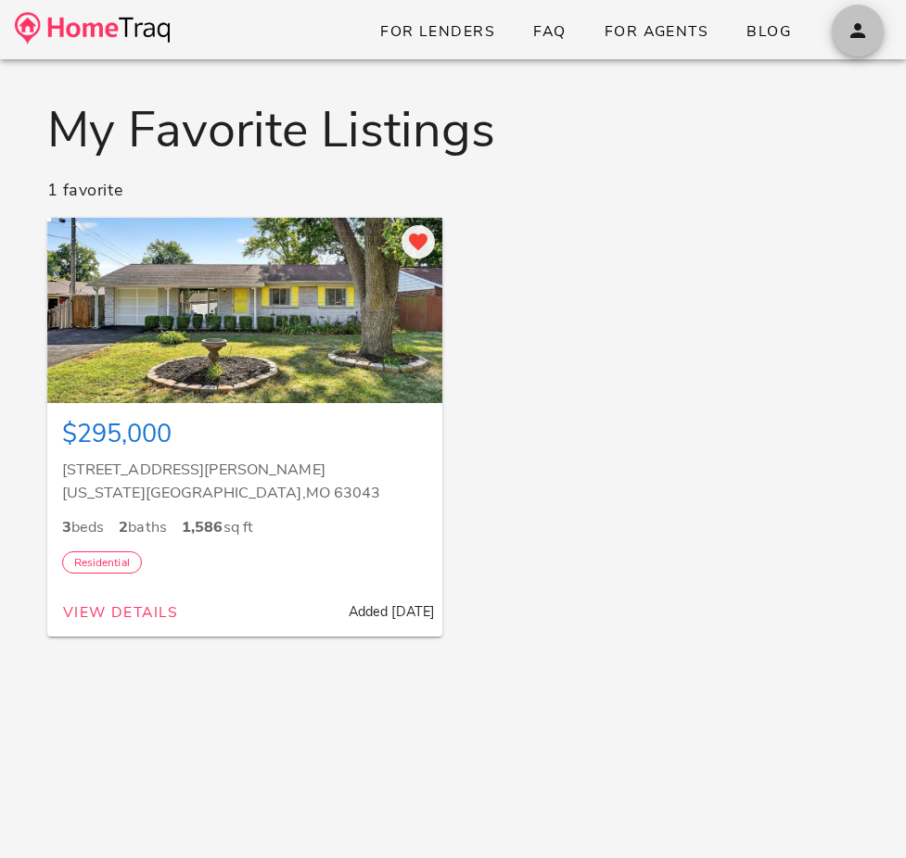
click at [862, 32] on icon "button" at bounding box center [857, 30] width 22 height 22
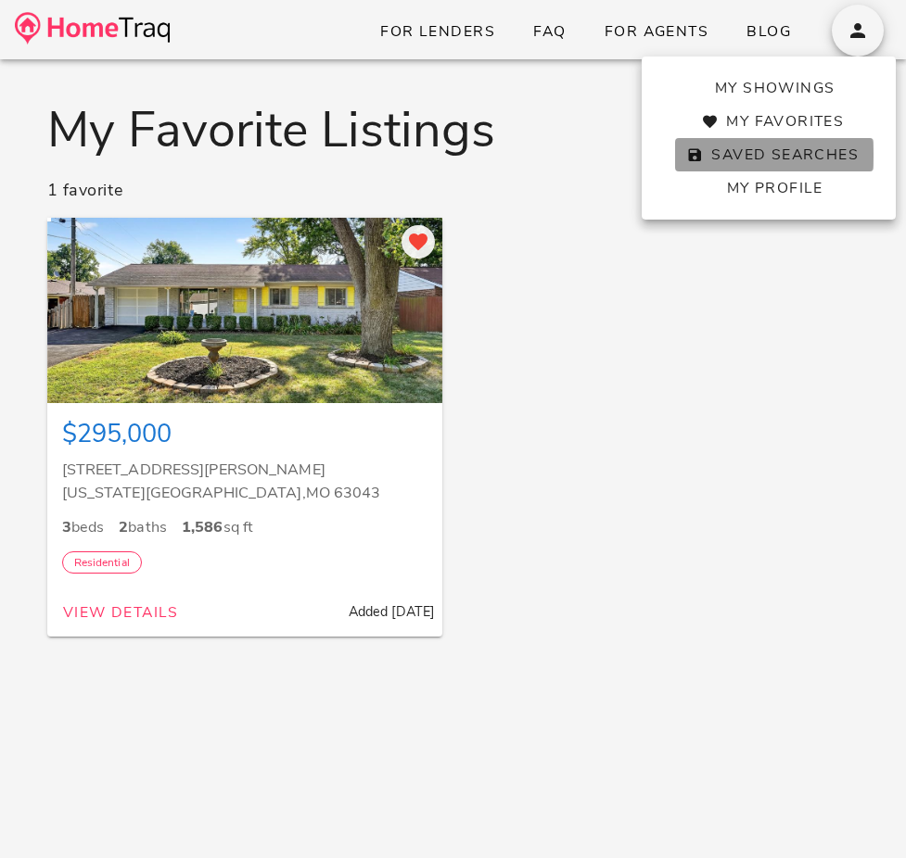
click at [823, 156] on span "Saved Searches" at bounding box center [774, 155] width 169 height 20
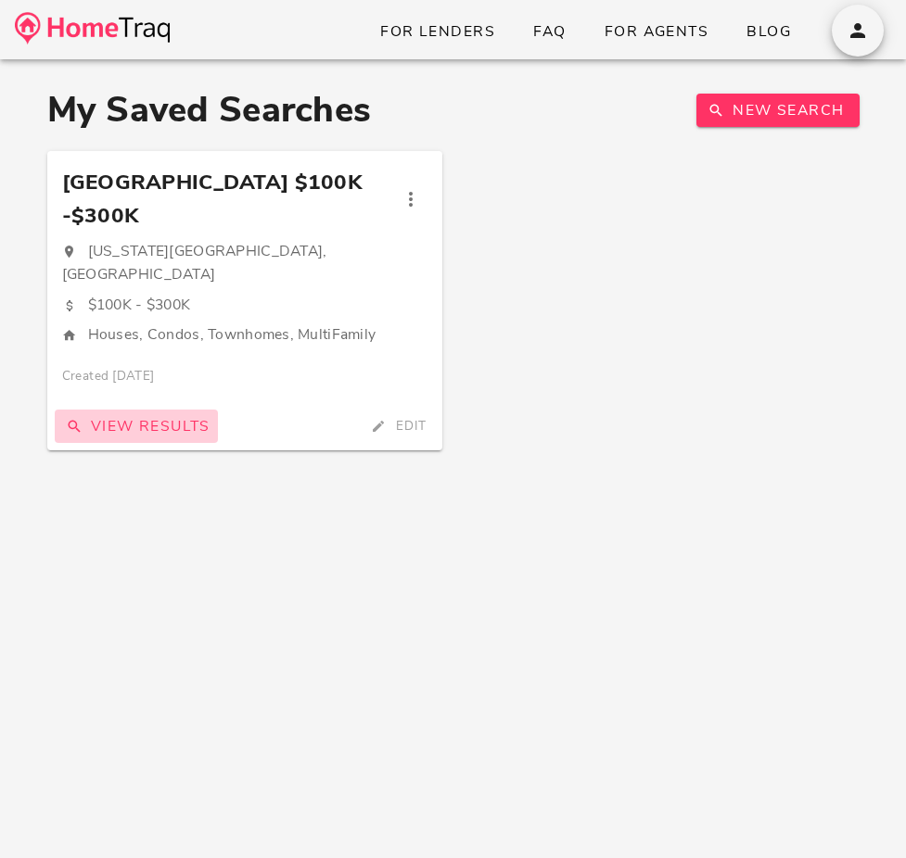
click at [171, 416] on span "View Results" at bounding box center [136, 426] width 148 height 20
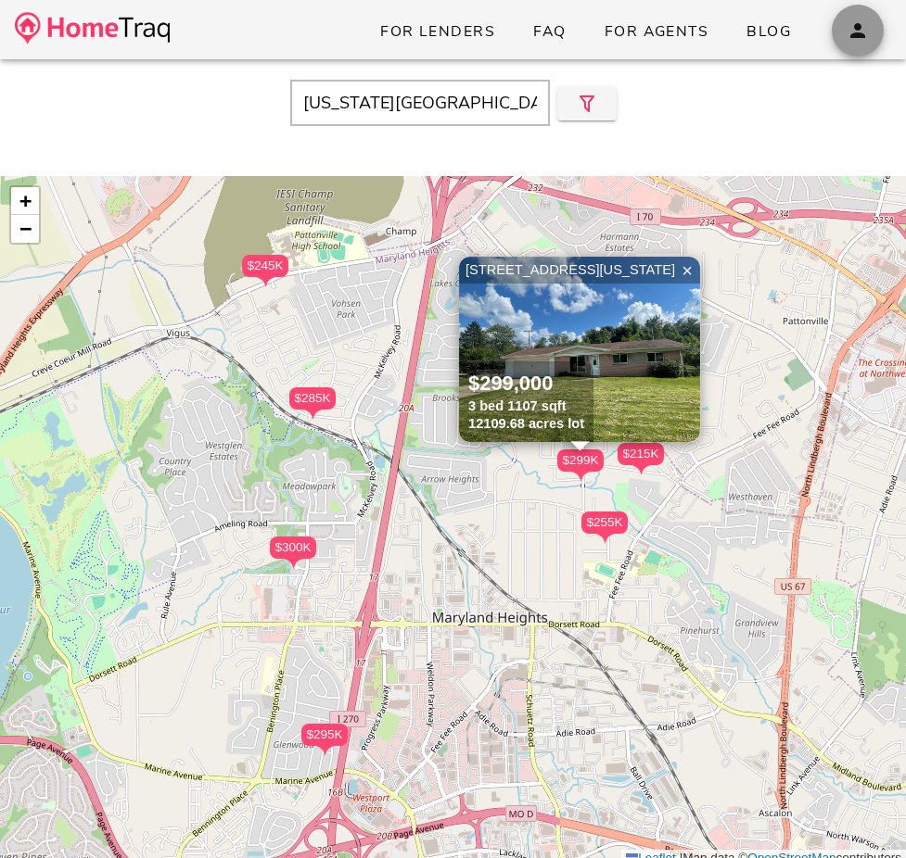
click at [854, 21] on icon "button" at bounding box center [857, 30] width 22 height 22
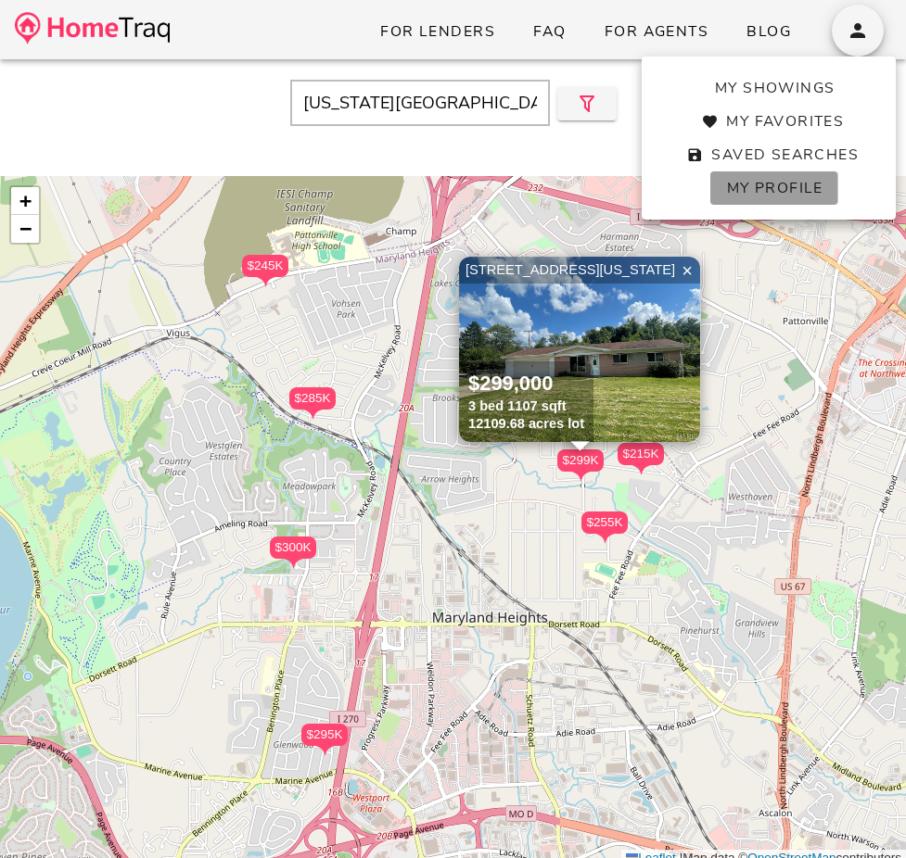
click at [766, 198] on link "My Profile" at bounding box center [773, 188] width 127 height 33
